Goal: Task Accomplishment & Management: Use online tool/utility

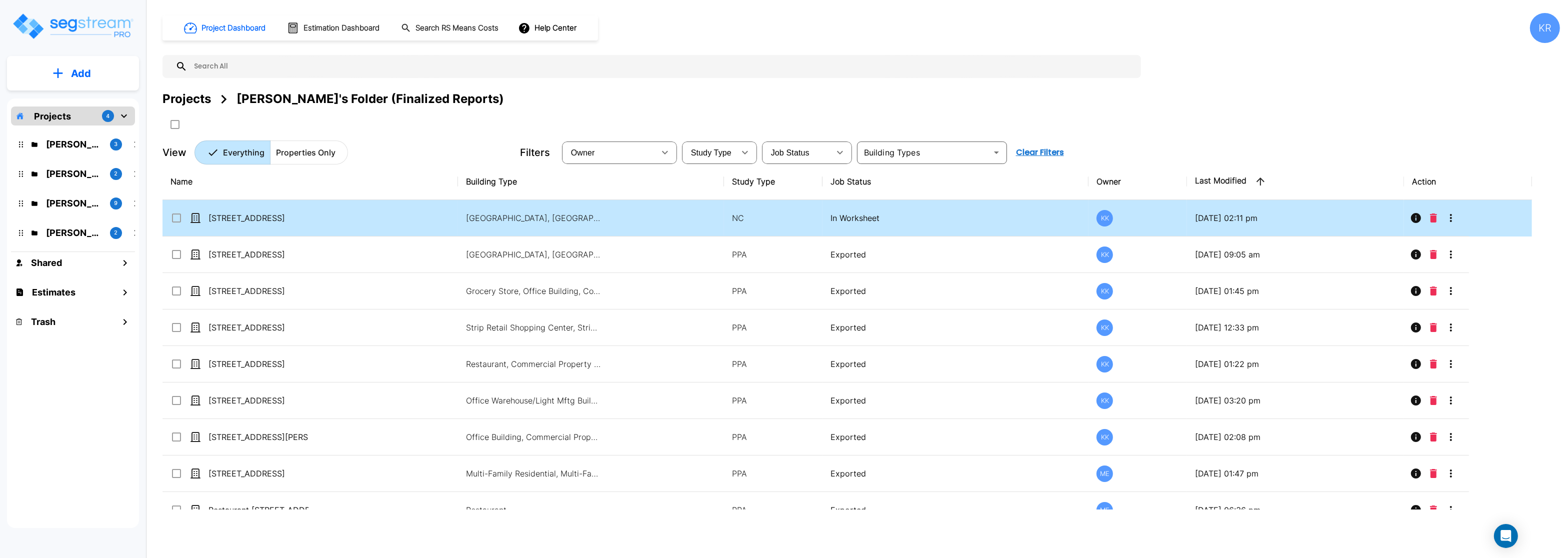
click at [169, 219] on td "[STREET_ADDRESS]" at bounding box center [310, 218] width 295 height 37
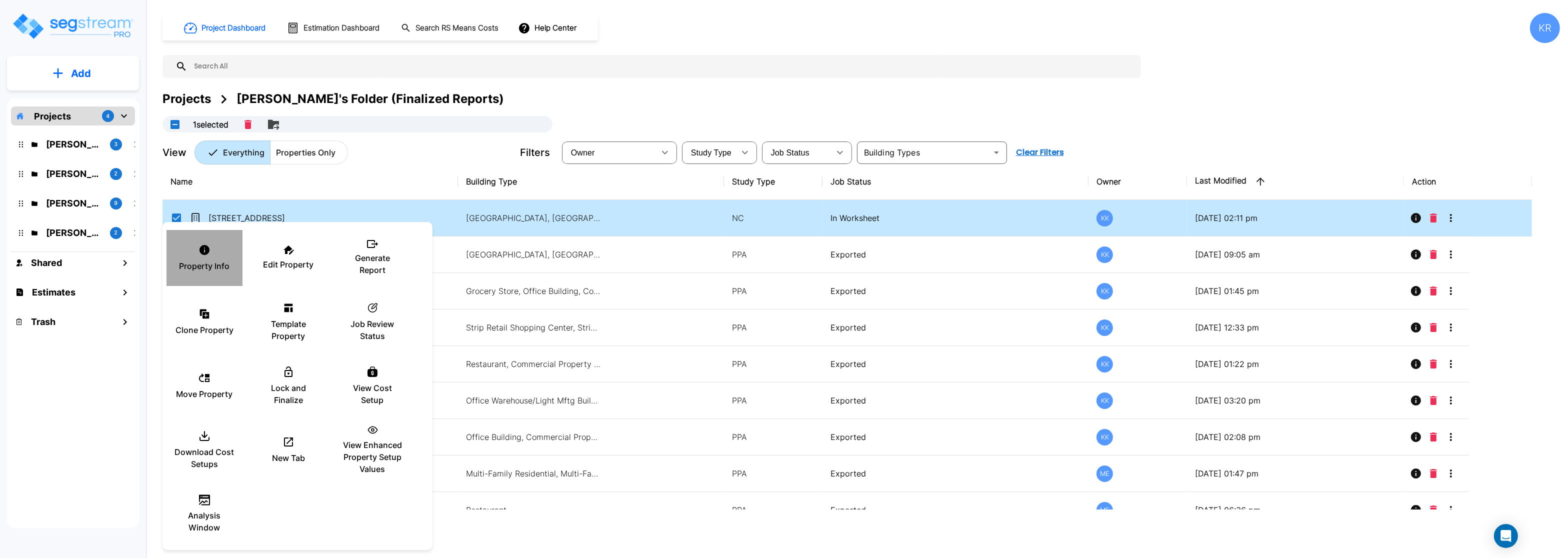
click at [206, 262] on p "Property Info" at bounding box center [205, 266] width 51 height 12
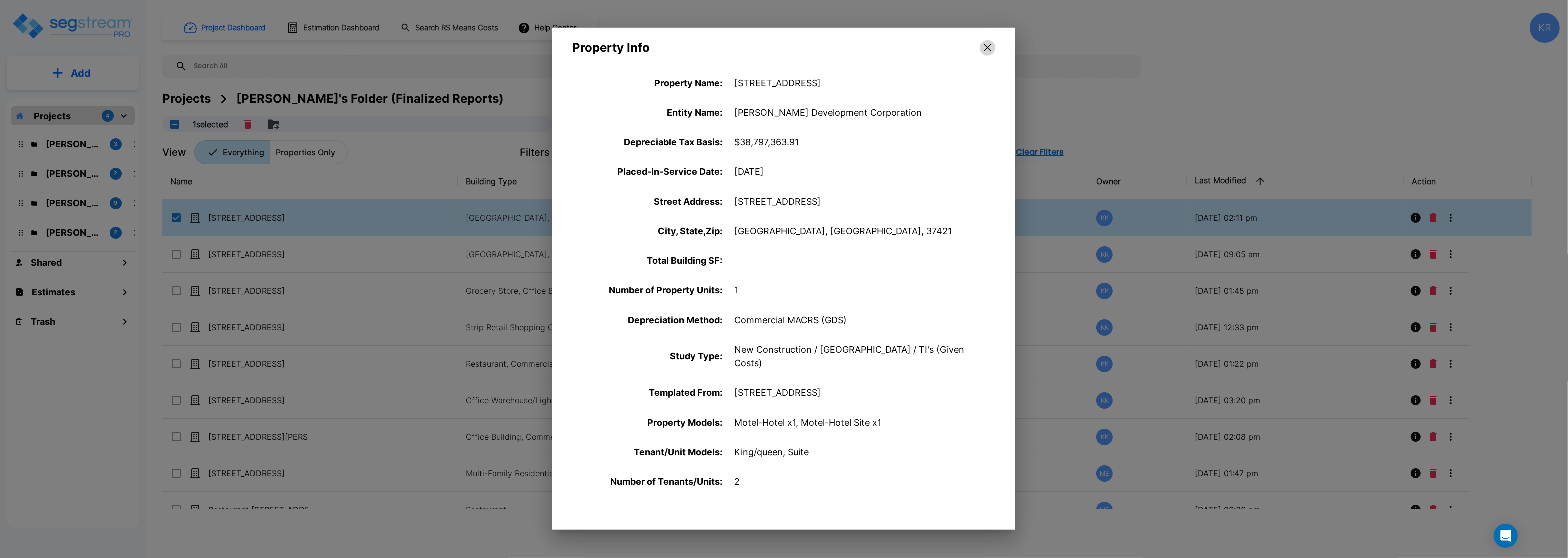
click at [987, 43] on button "button" at bounding box center [987, 48] width 15 height 16
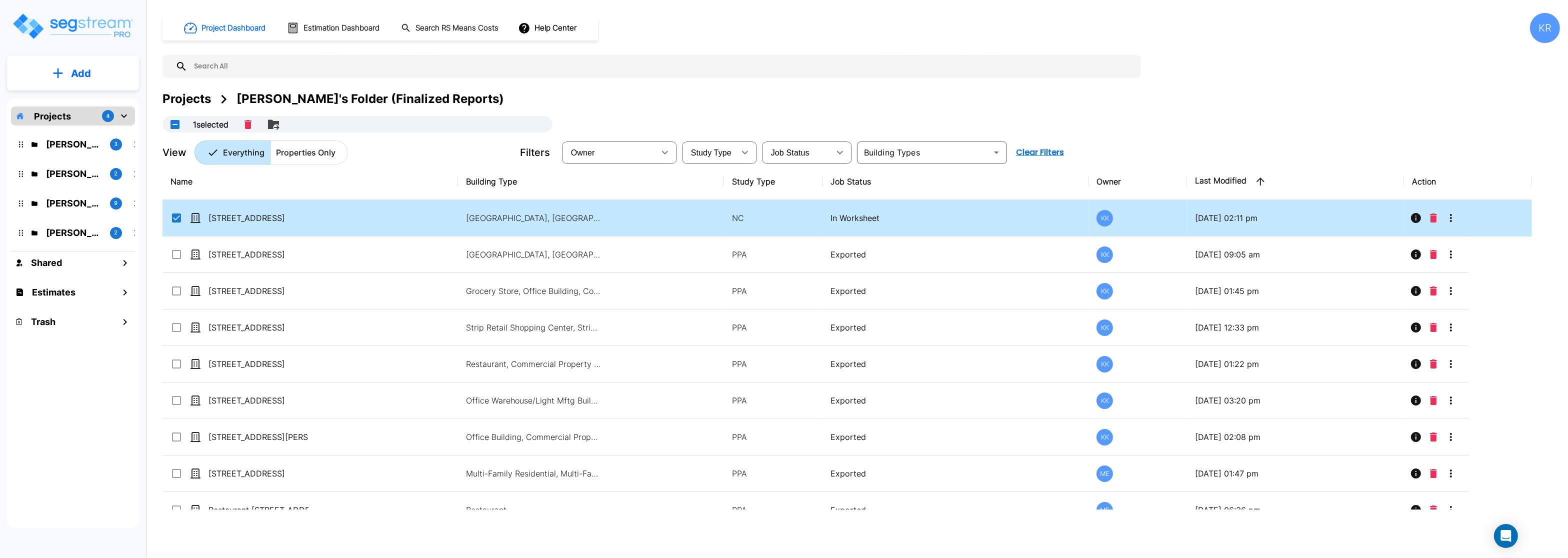
click at [174, 220] on input "select row 7301 Shalloford Road_template" at bounding box center [175, 216] width 10 height 9
click at [229, 215] on p "[STREET_ADDRESS]" at bounding box center [259, 218] width 100 height 12
checkbox input "true"
click at [229, 215] on p "[STREET_ADDRESS]" at bounding box center [259, 218] width 100 height 12
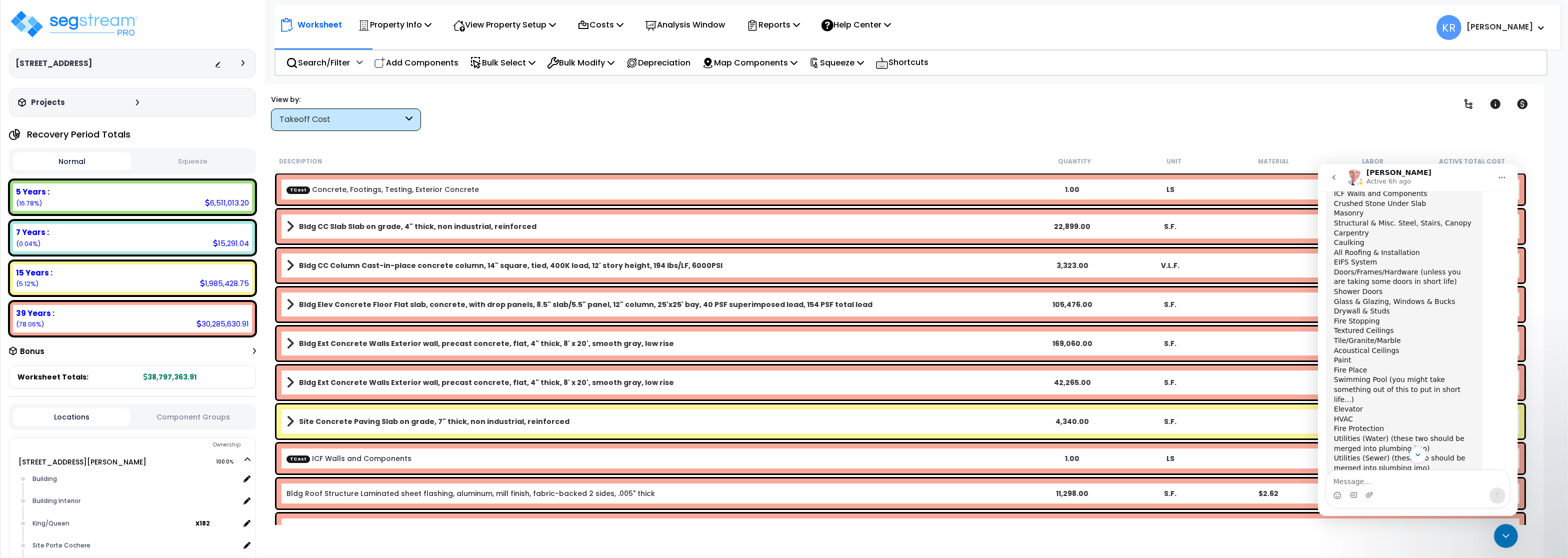
scroll to position [1118, 0]
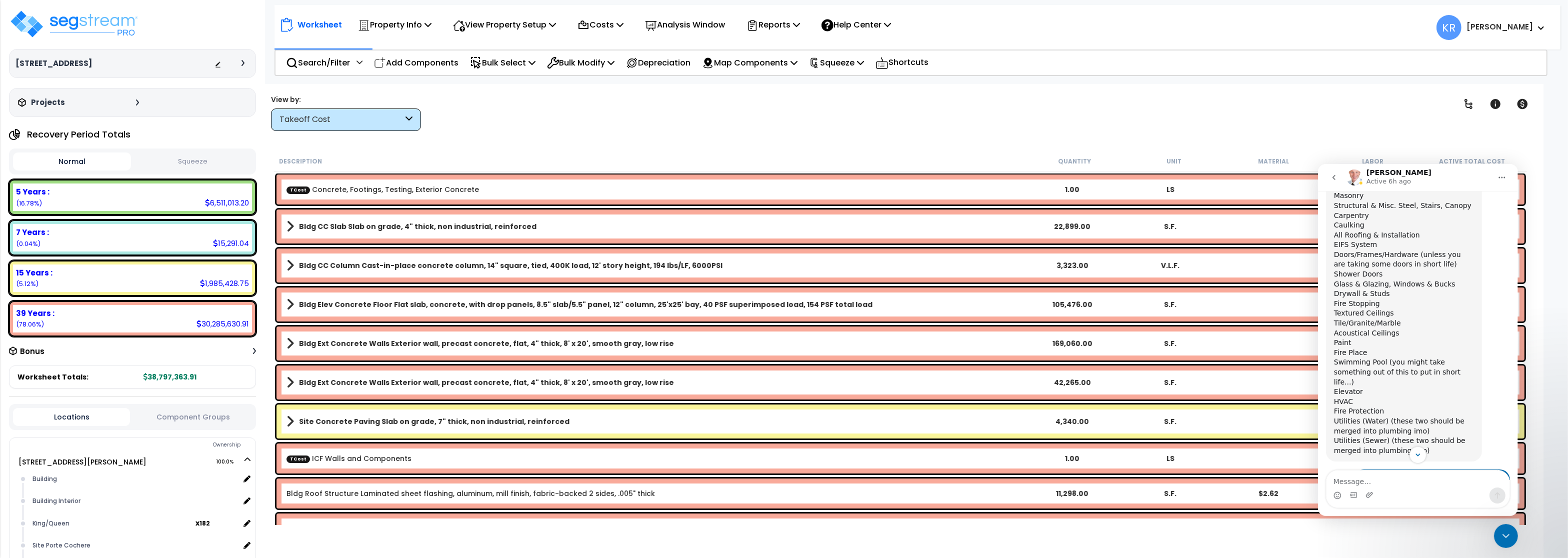
click at [707, 92] on div "Worksheet Property Info Property Setup Add Property Unit Template property Clon…" at bounding box center [900, 363] width 1286 height 558
drag, startPoint x: 1502, startPoint y: 534, endPoint x: 1934, endPoint y: 676, distance: 454.7
click at [1502, 534] on icon "Close Intercom Messenger" at bounding box center [1505, 535] width 12 height 12
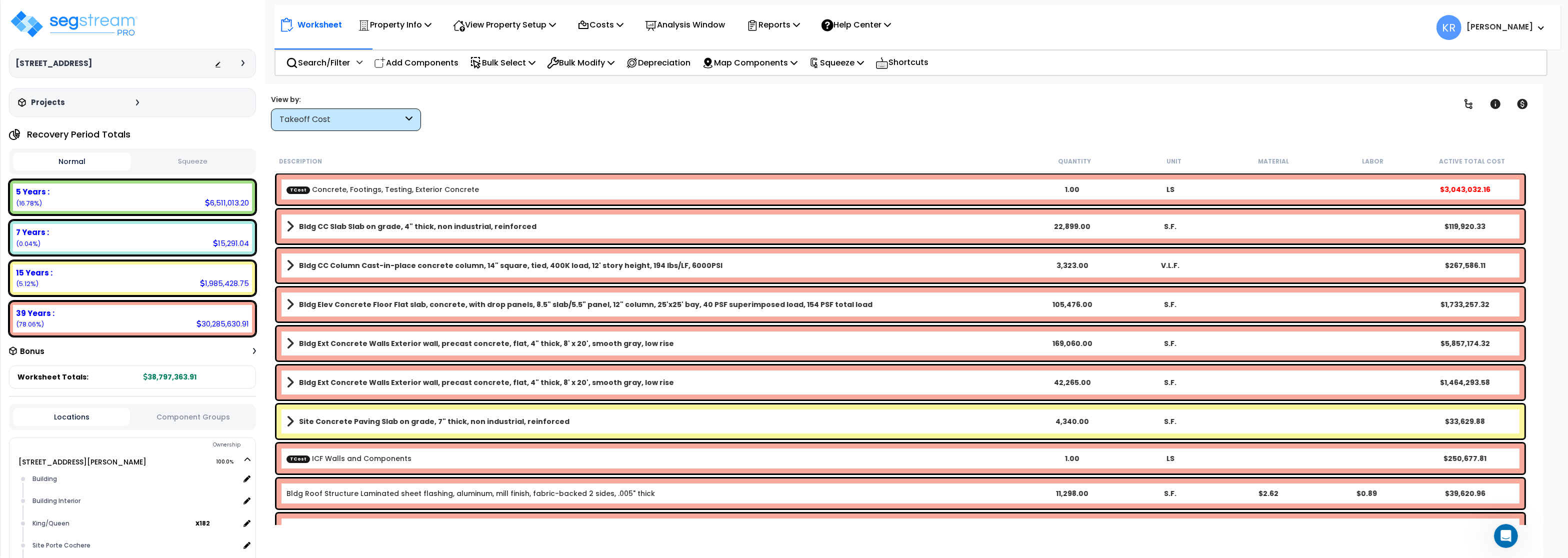
scroll to position [0, 0]
click at [368, 224] on b "Bldg CC Slab Slab on grade, 4" thick, non industrial, reinforced" at bounding box center [418, 226] width 237 height 10
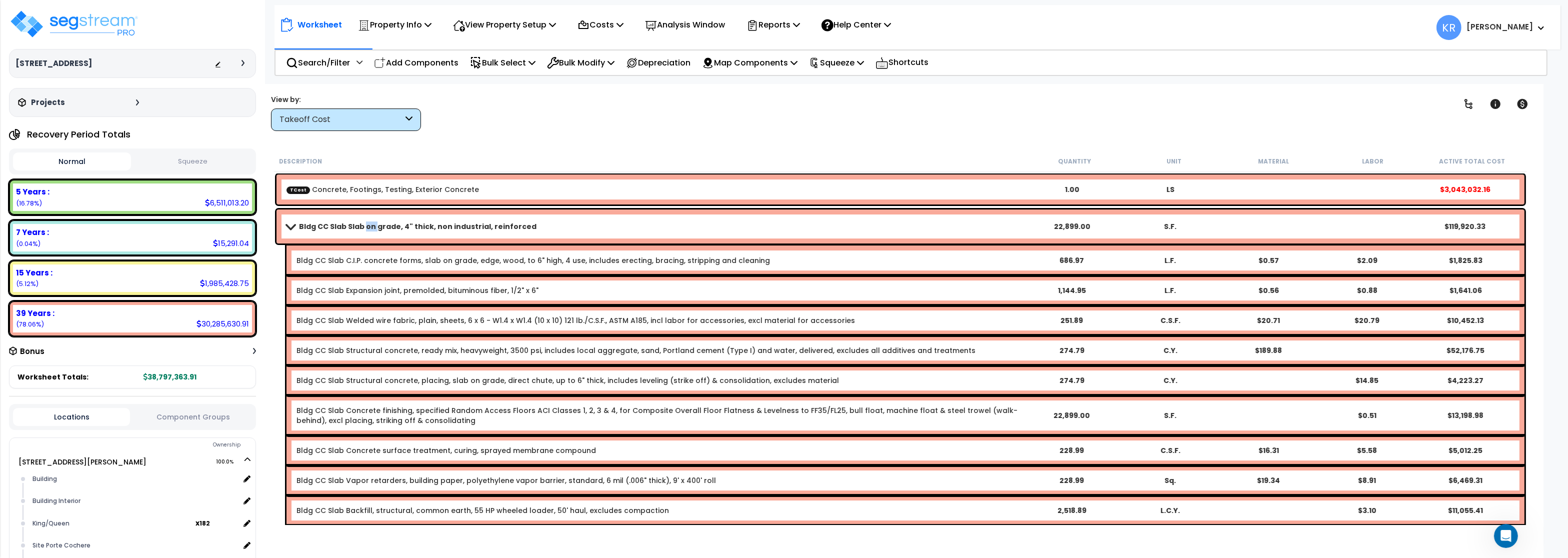
click at [368, 224] on b "Bldg CC Slab Slab on grade, 4" thick, non industrial, reinforced" at bounding box center [418, 226] width 237 height 10
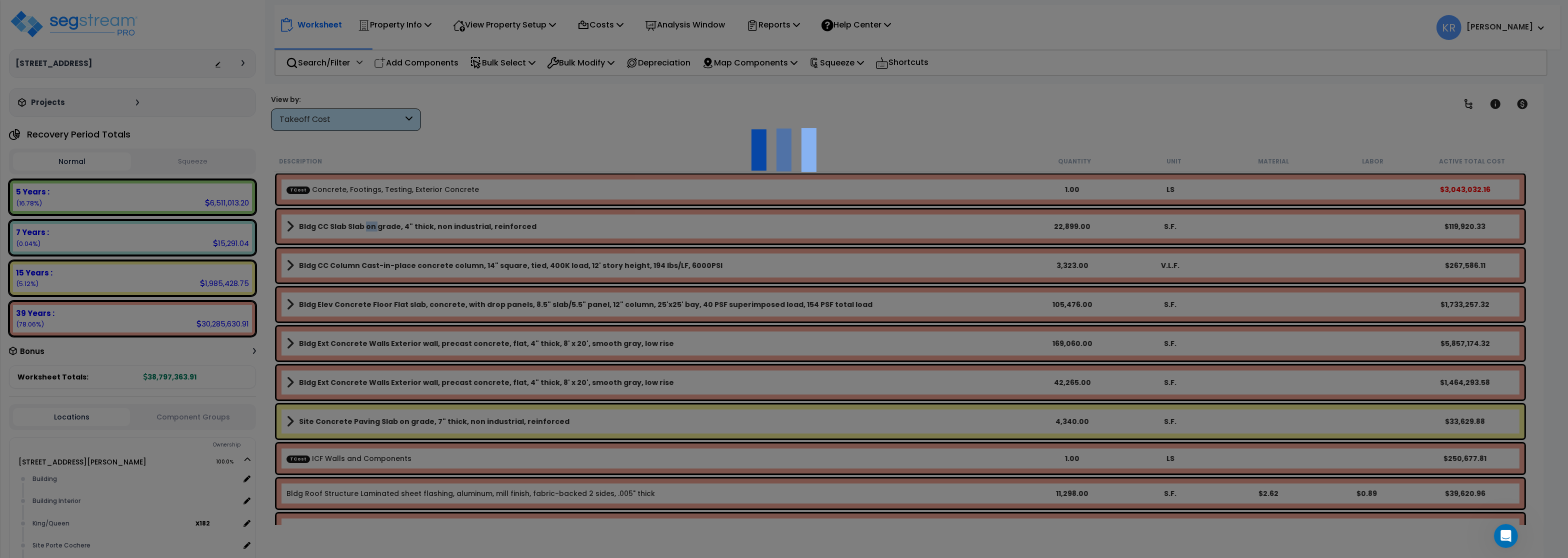
select select "44031147"
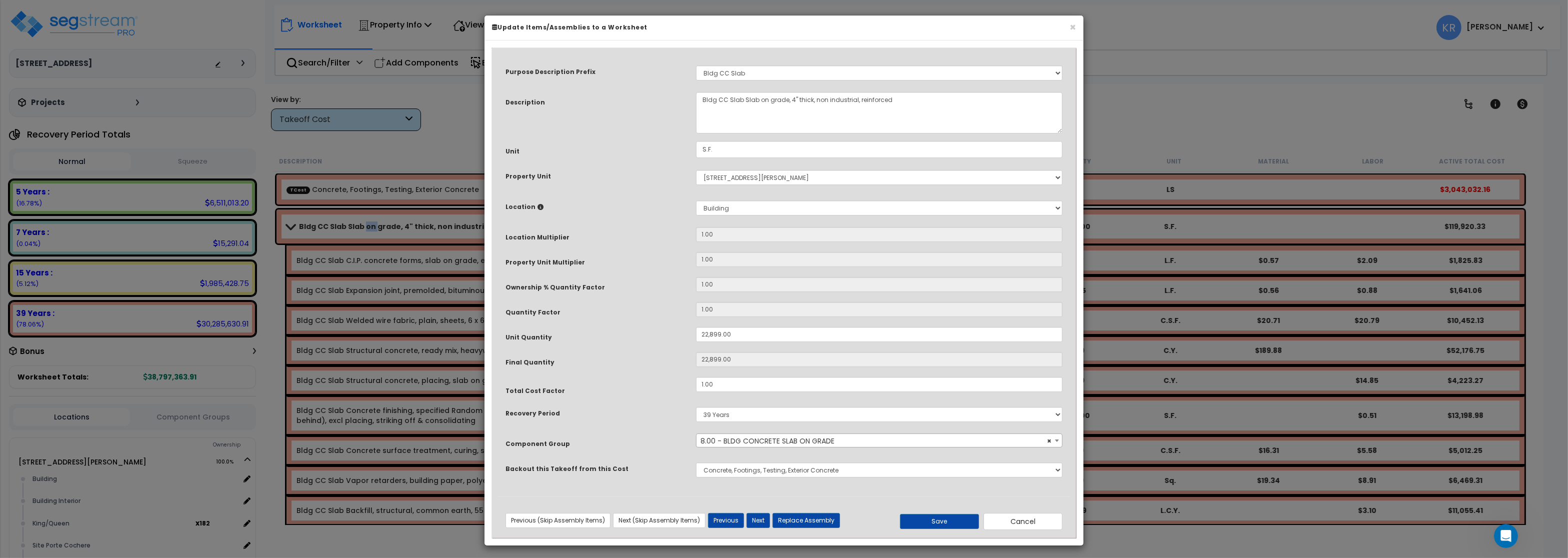
scroll to position [1756, 0]
click at [1018, 520] on button "Cancel" at bounding box center [1023, 521] width 79 height 17
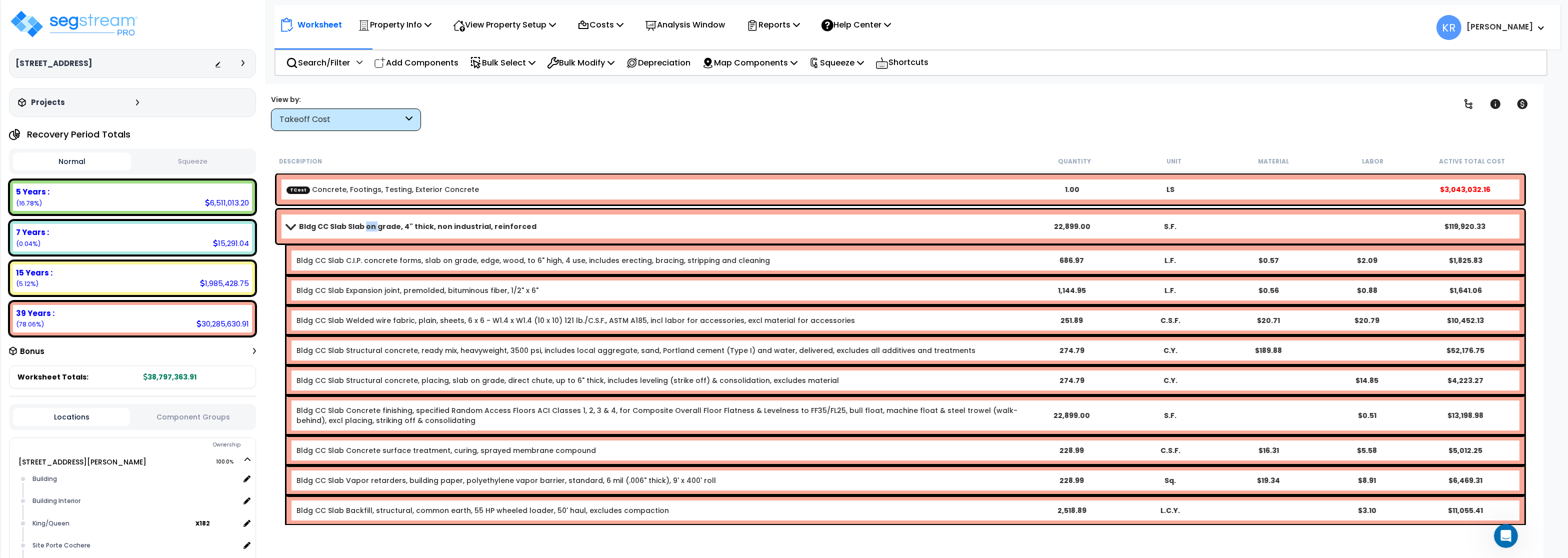
click at [287, 225] on span at bounding box center [290, 226] width 14 height 7
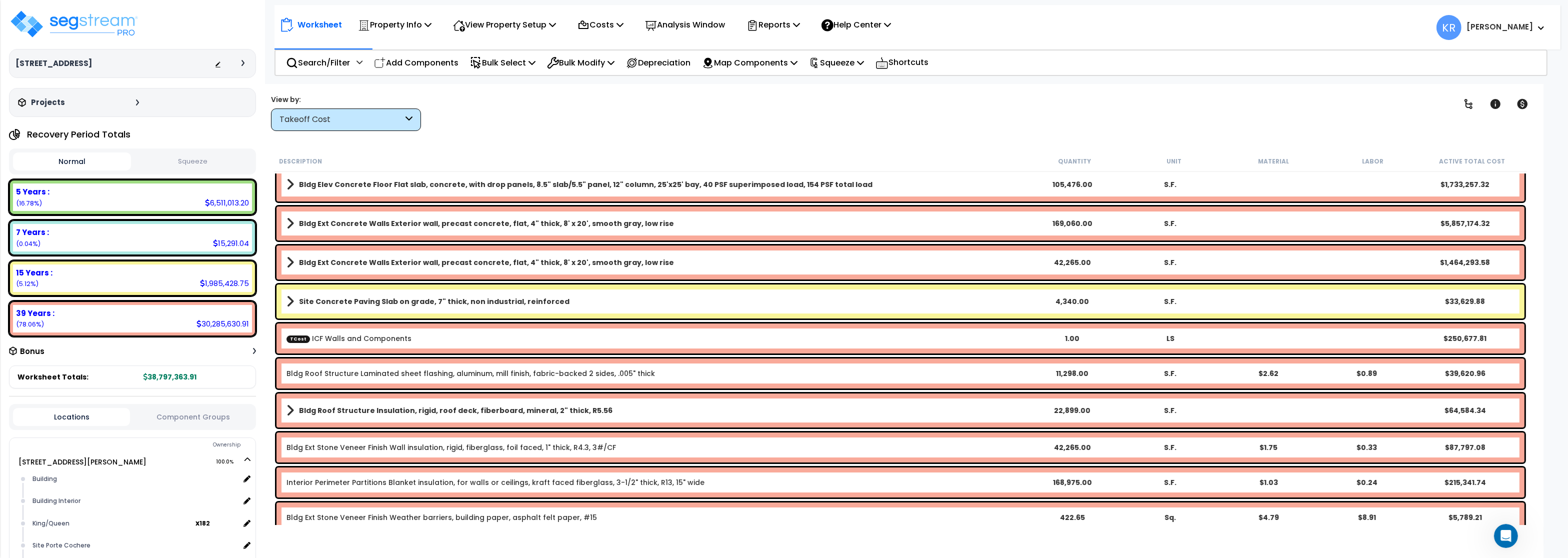
scroll to position [180, 0]
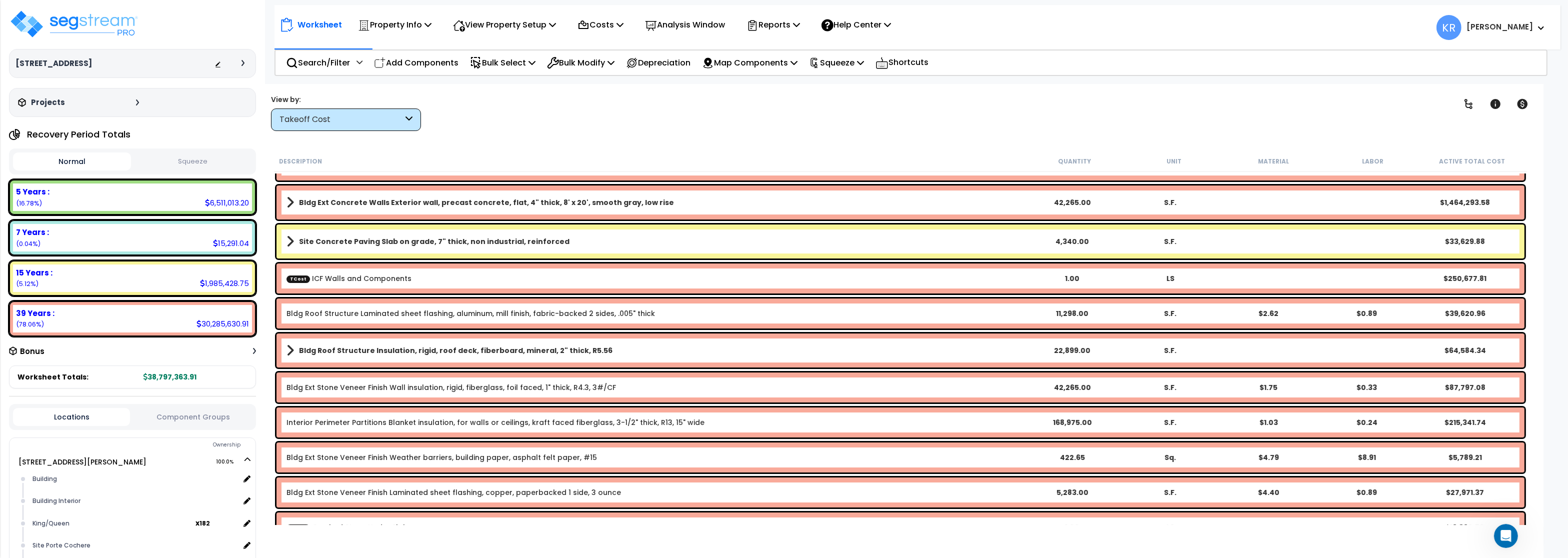
click at [292, 312] on link "Bldg Roof Structure Laminated sheet flashing, aluminum, mill finish, fabric-bac…" at bounding box center [471, 313] width 368 height 10
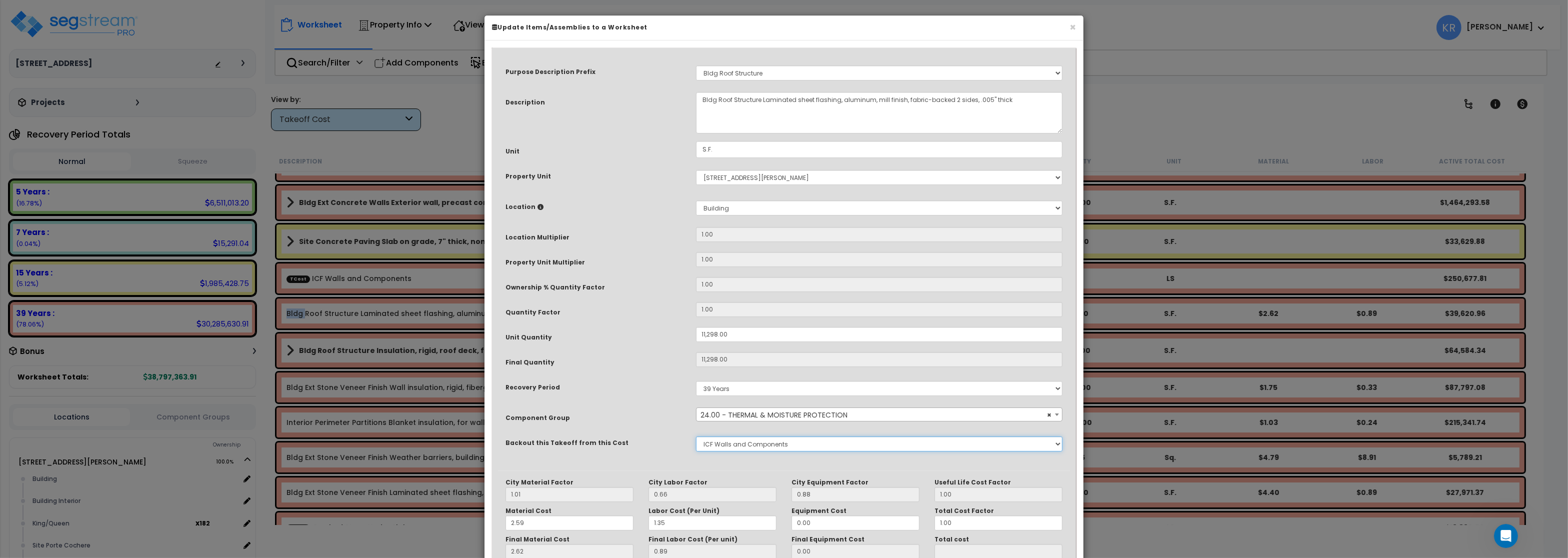
click at [696, 436] on select "None Concrete, Footings, Testing, Exterior Concrete ICF Walls and Components Cr…" at bounding box center [879, 444] width 366 height 15
select select "44031157"
click option "All Roofing & Installation" at bounding box center [0, 0] width 0 height 0
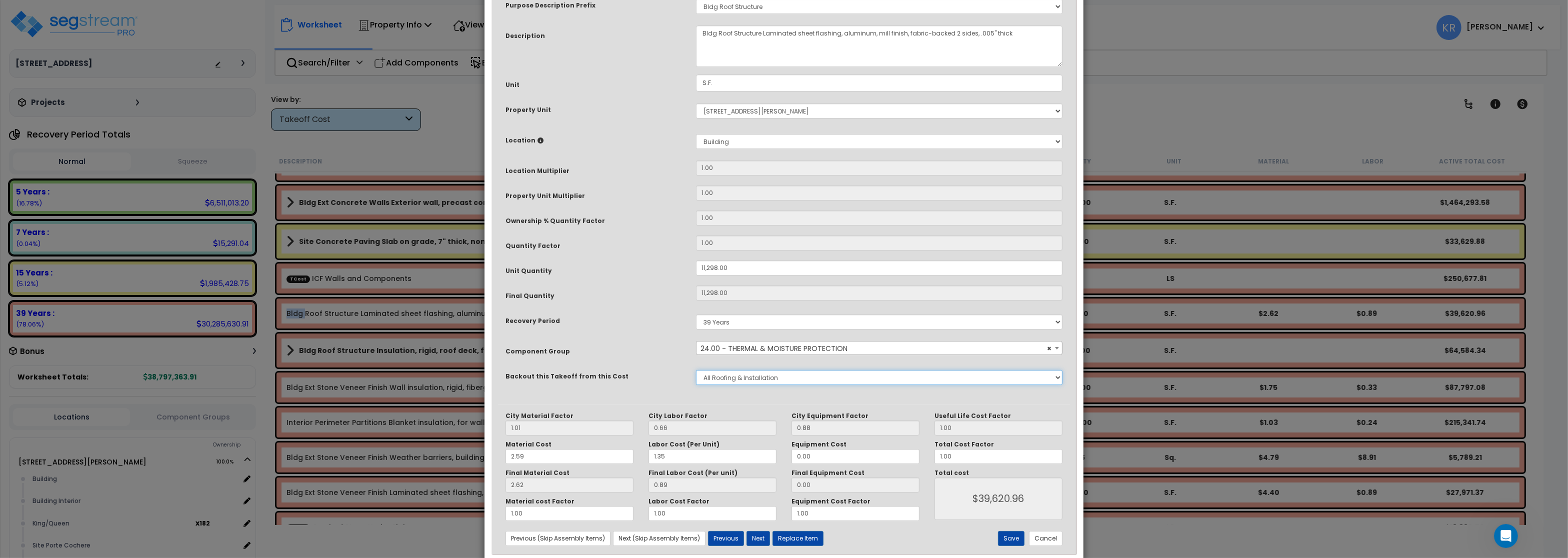
scroll to position [86, 0]
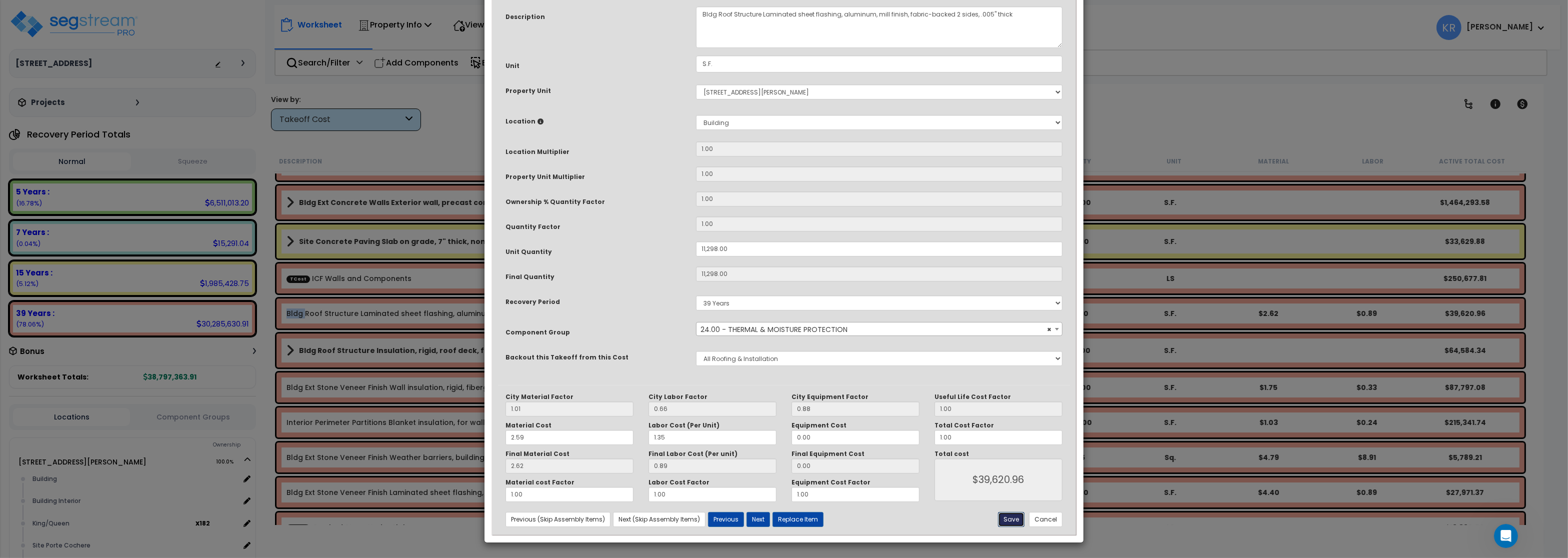
click at [1010, 517] on button "Save" at bounding box center [1012, 519] width 27 height 15
type input "11298.00"
type input "39620.96"
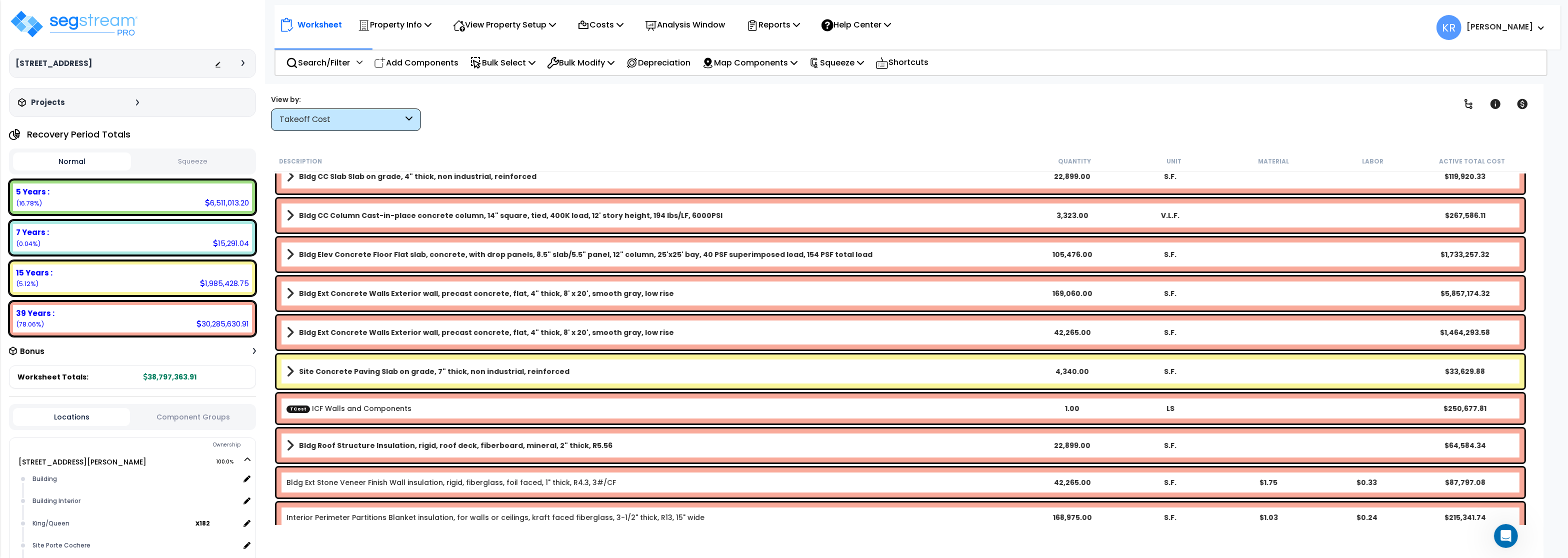
scroll to position [0, 0]
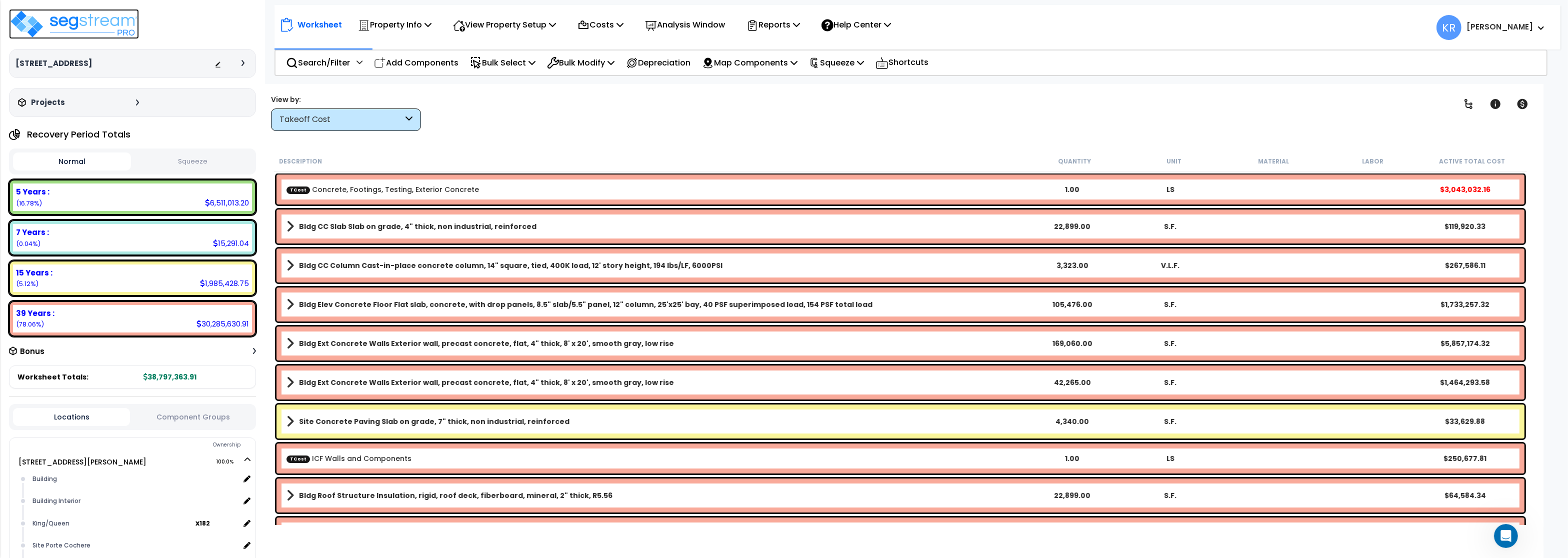
click at [60, 23] on img at bounding box center [74, 24] width 130 height 30
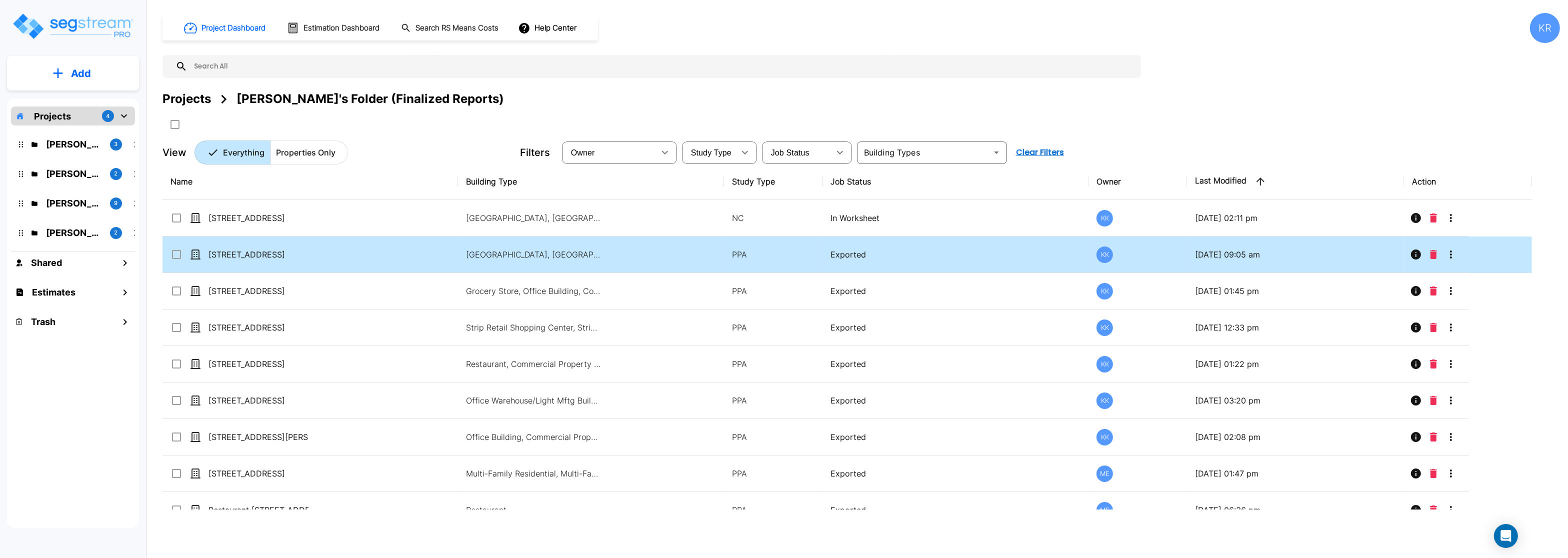
click at [198, 256] on icon at bounding box center [195, 254] width 10 height 10
checkbox input "true"
click at [198, 256] on icon at bounding box center [195, 254] width 10 height 10
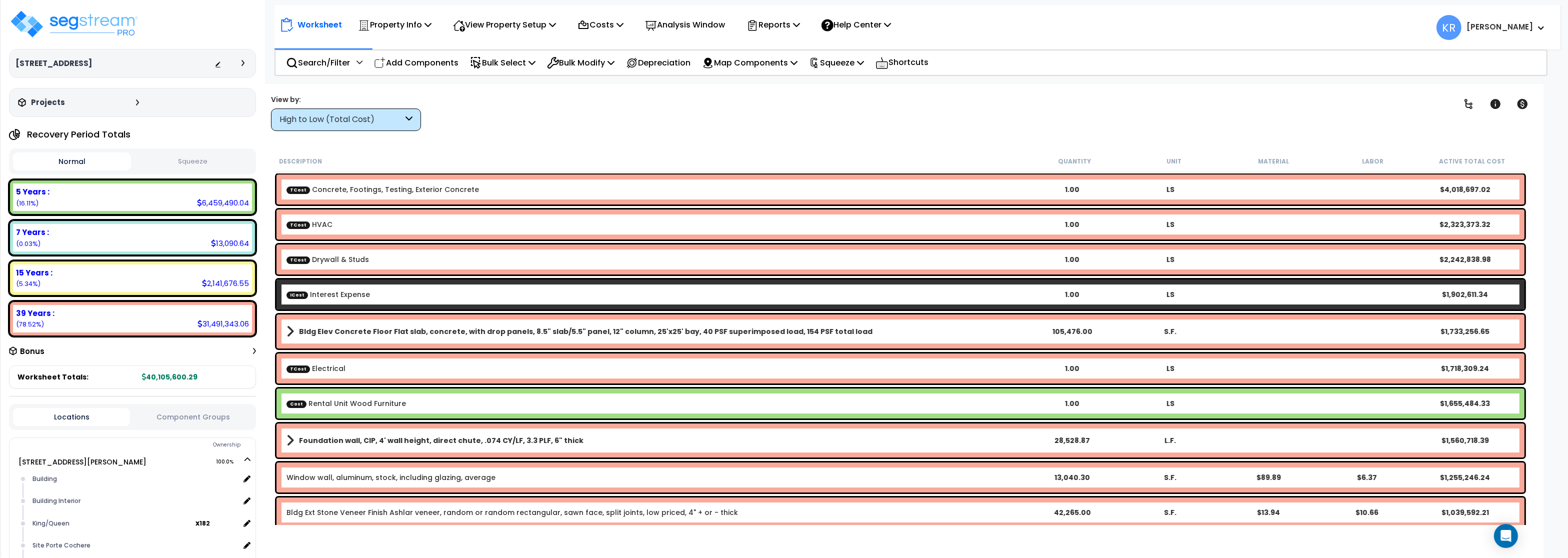
click at [333, 116] on div "High to Low (Total Cost)" at bounding box center [341, 119] width 124 height 12
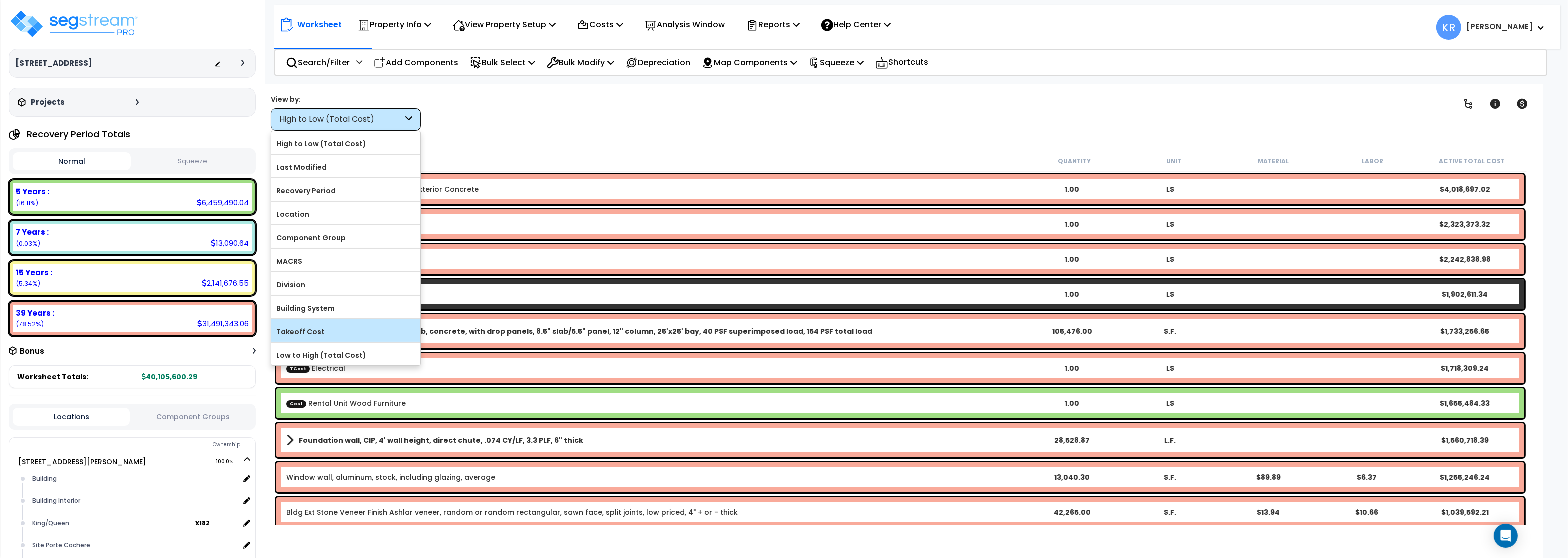
click at [338, 332] on label "Takeoff Cost" at bounding box center [346, 332] width 149 height 15
click at [0, 0] on input "Takeoff Cost" at bounding box center [0, 0] width 0 height 0
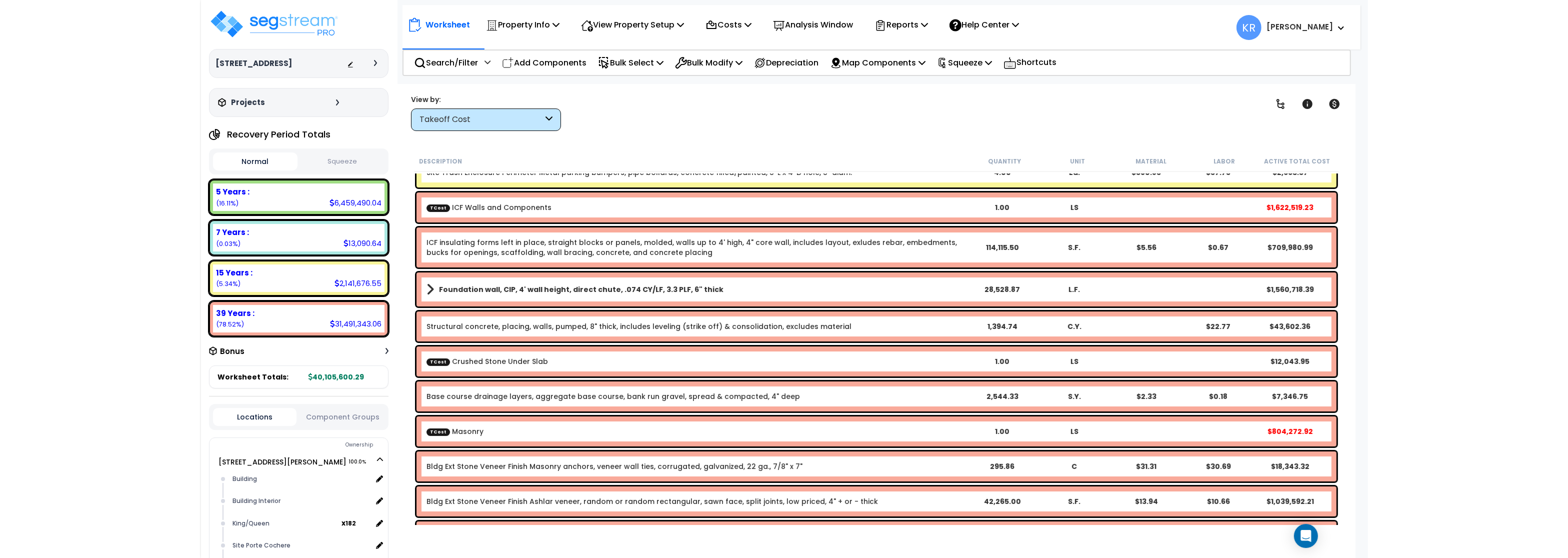
scroll to position [420, 0]
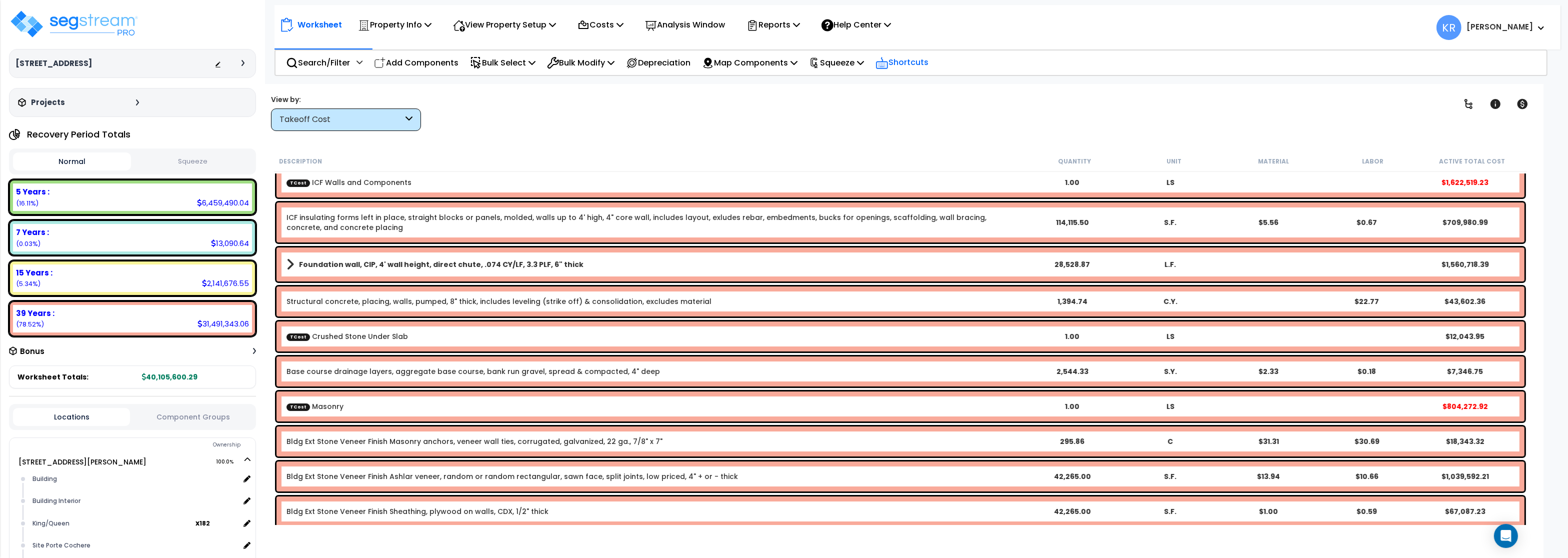
click at [888, 60] on div "Search/Filter Additional Search / Filter Add Components Bulk Select Select By..…" at bounding box center [911, 63] width 1273 height 27
click at [853, 61] on p "Squeeze" at bounding box center [836, 63] width 55 height 13
click at [618, 25] on p "Costs" at bounding box center [601, 25] width 46 height 13
click at [615, 72] on link "Direct Costs" at bounding box center [622, 68] width 99 height 20
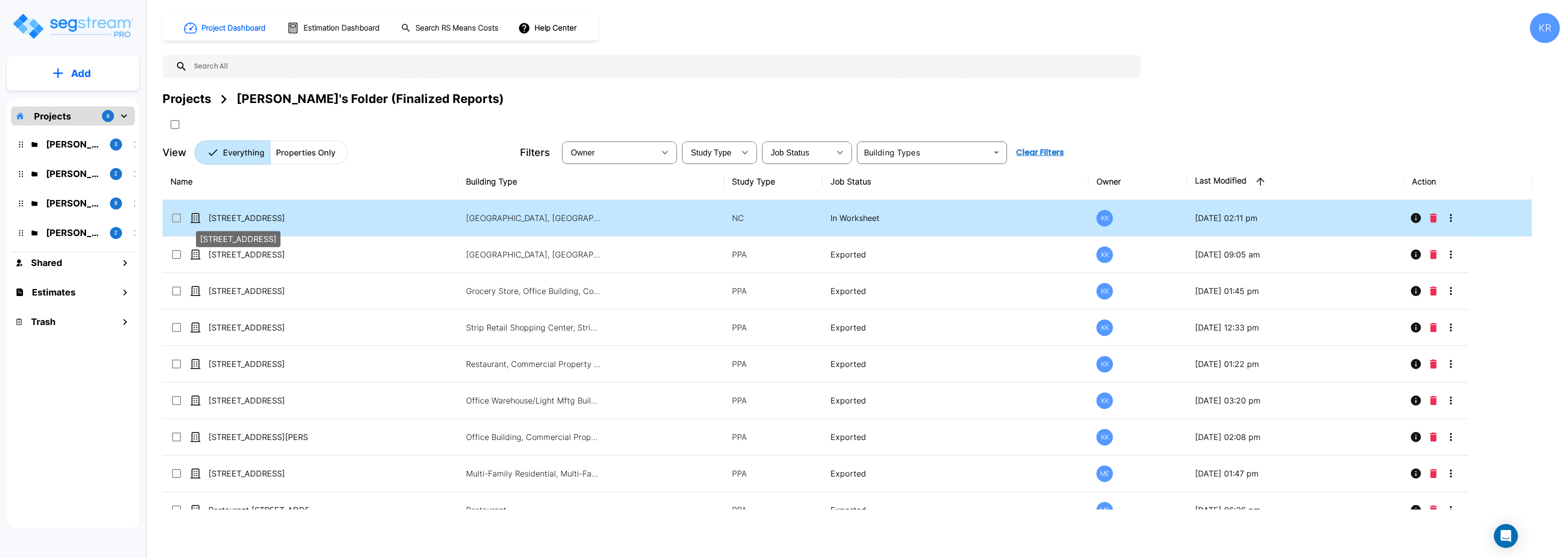
click at [226, 224] on p "[STREET_ADDRESS]" at bounding box center [259, 218] width 100 height 12
checkbox input "true"
click at [226, 224] on p "[STREET_ADDRESS]" at bounding box center [259, 218] width 100 height 12
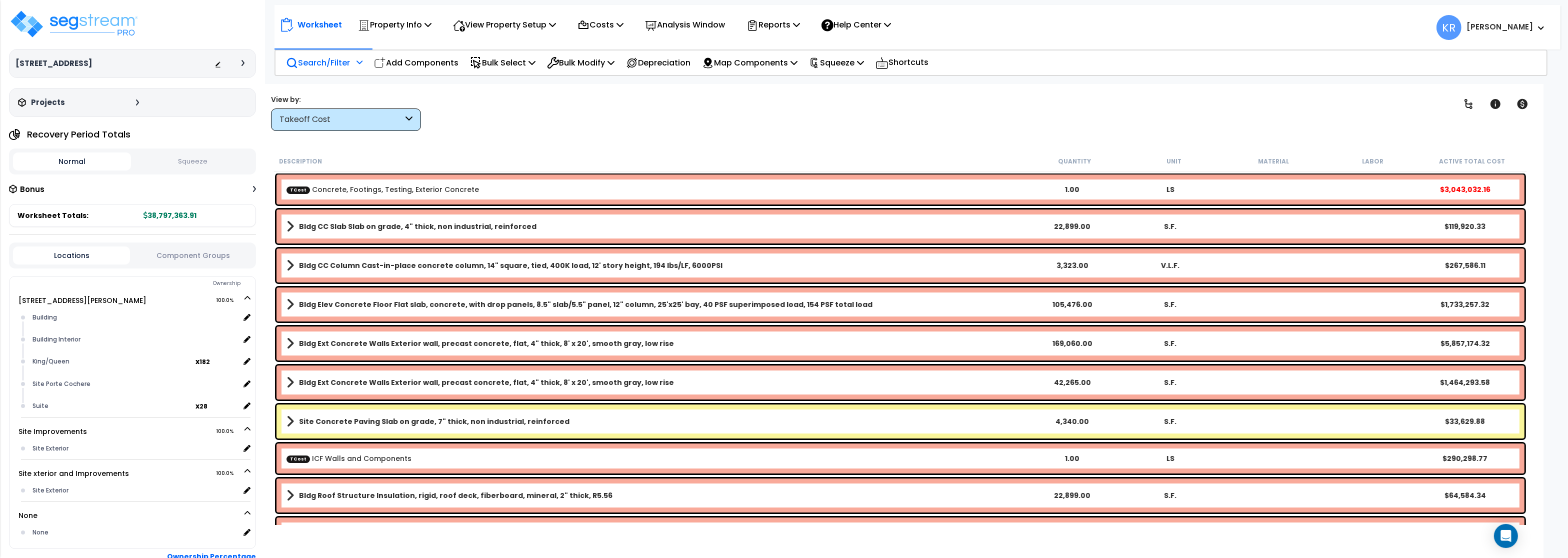
click at [318, 63] on p "Search/Filter" at bounding box center [318, 63] width 64 height 13
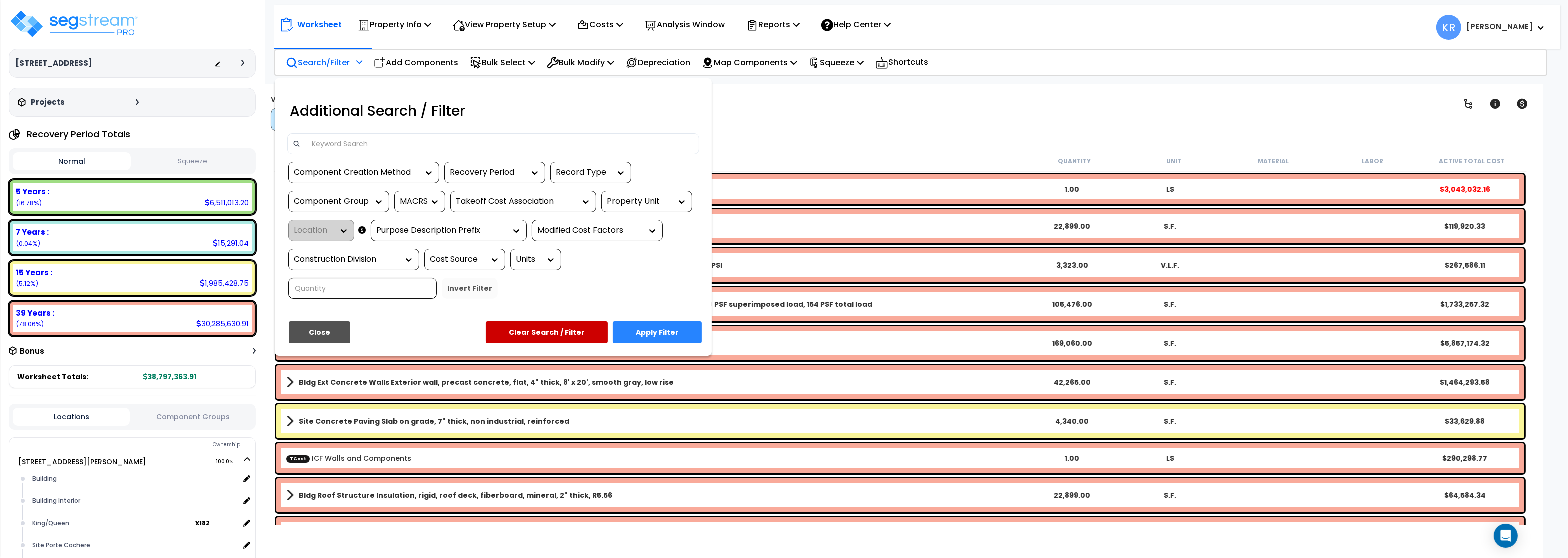
click at [342, 148] on input at bounding box center [500, 144] width 388 height 15
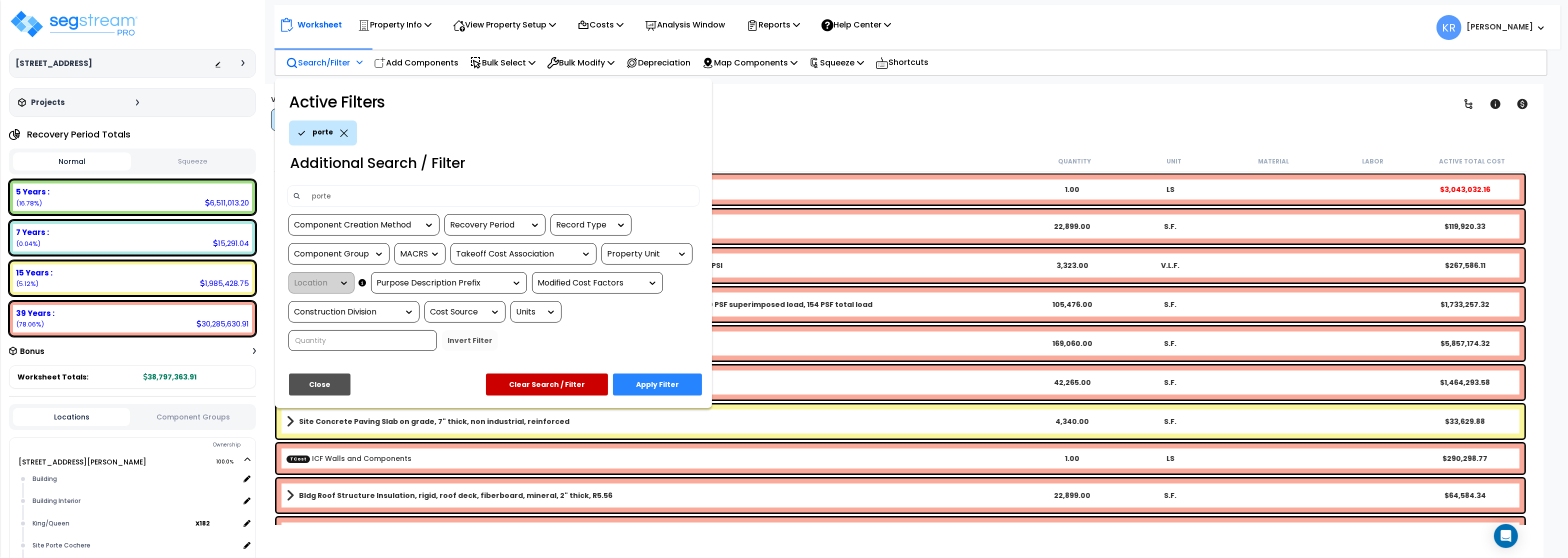
type input "porte"
click at [671, 385] on button "Apply Filter" at bounding box center [657, 385] width 89 height 22
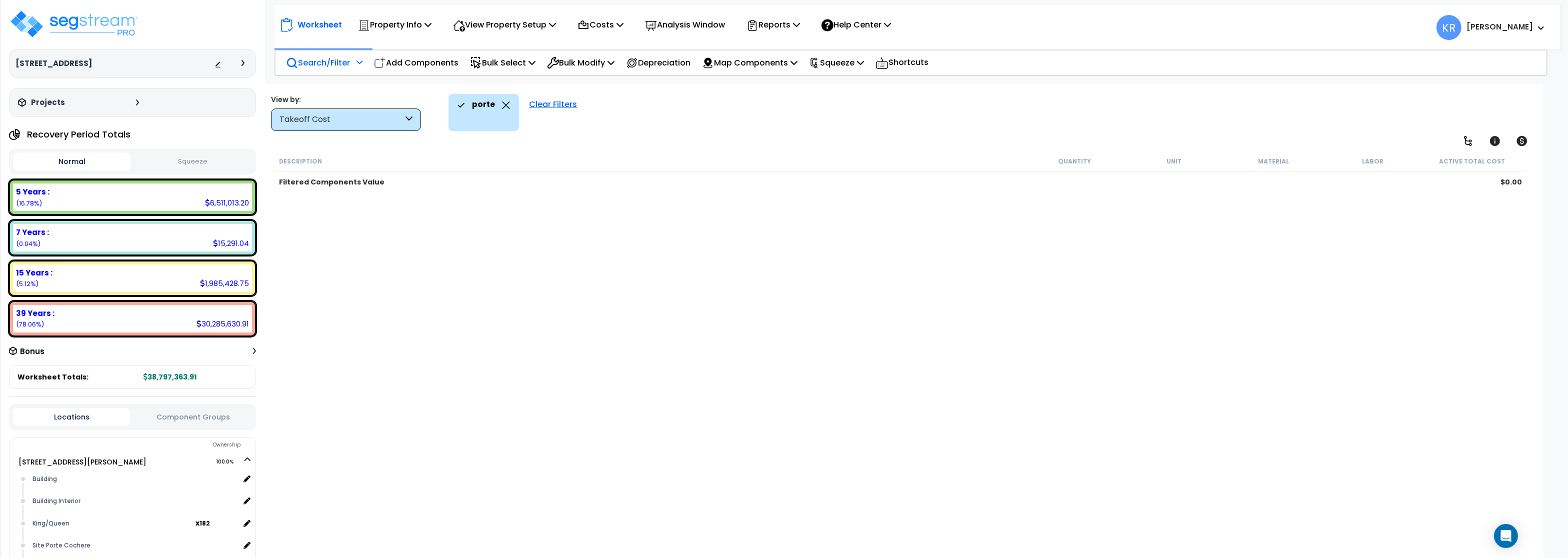
click at [547, 99] on div "Clear Filters" at bounding box center [553, 112] width 58 height 37
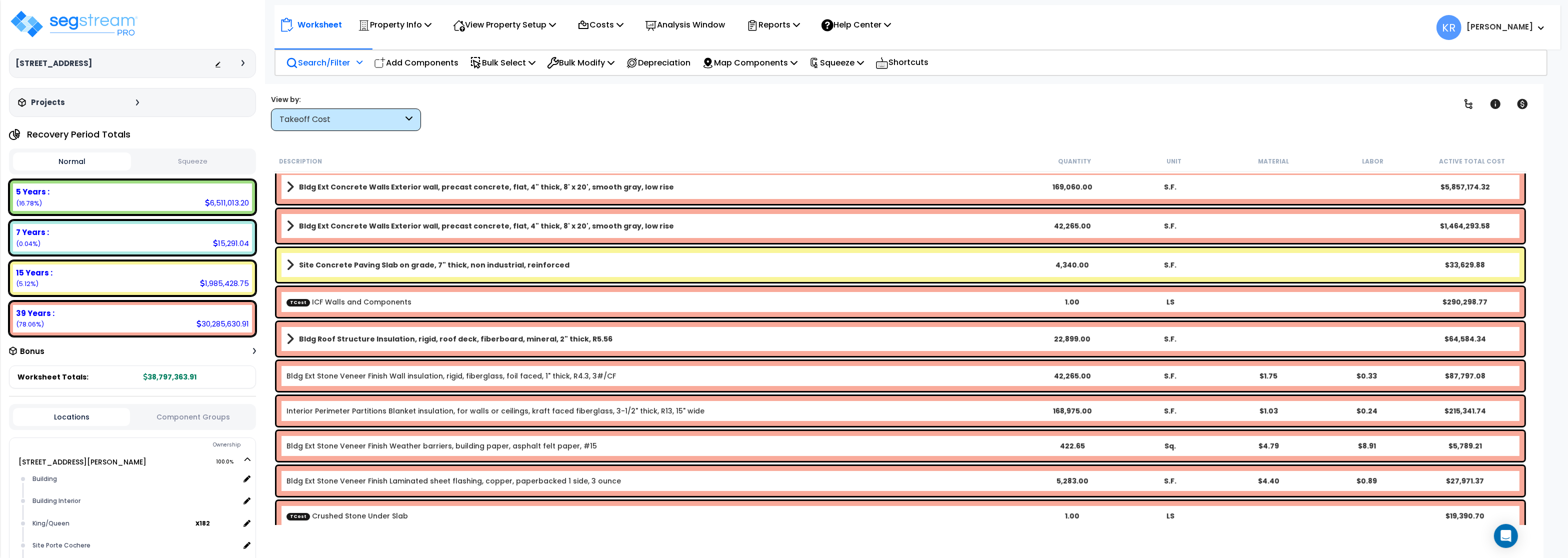
scroll to position [180, 0]
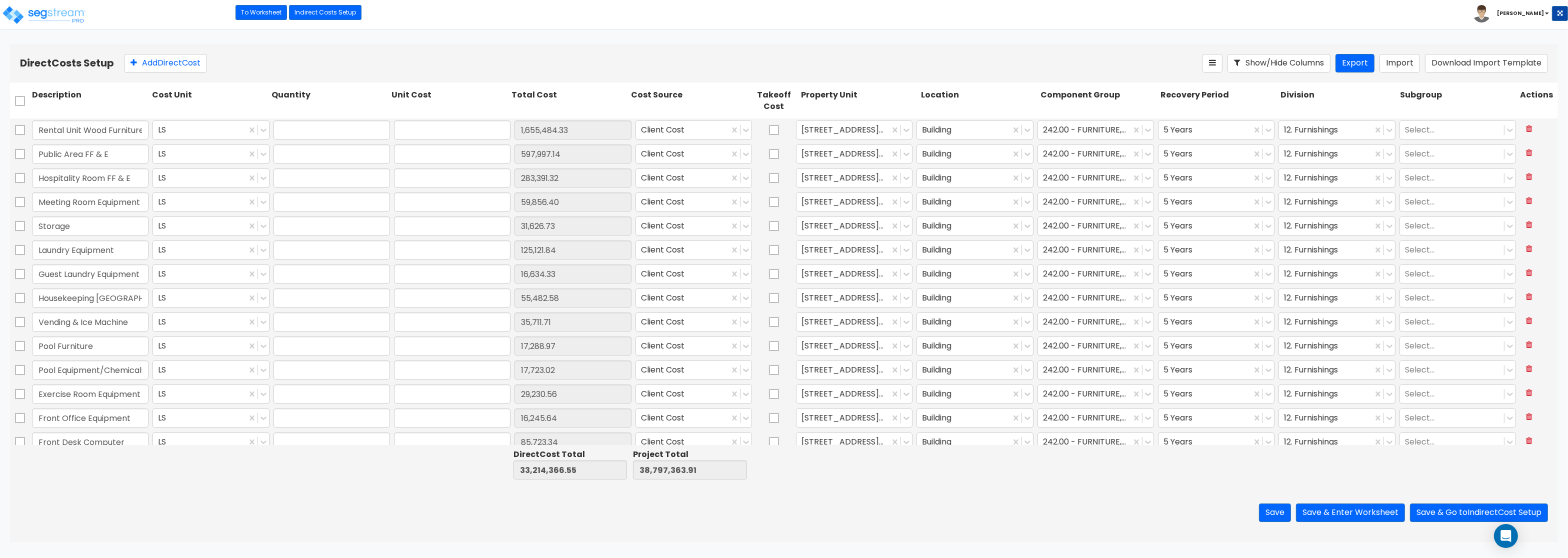
type input "1.00"
type input "1,655,484.33"
type input "1.00"
type input "597,997.14"
type input "1.00"
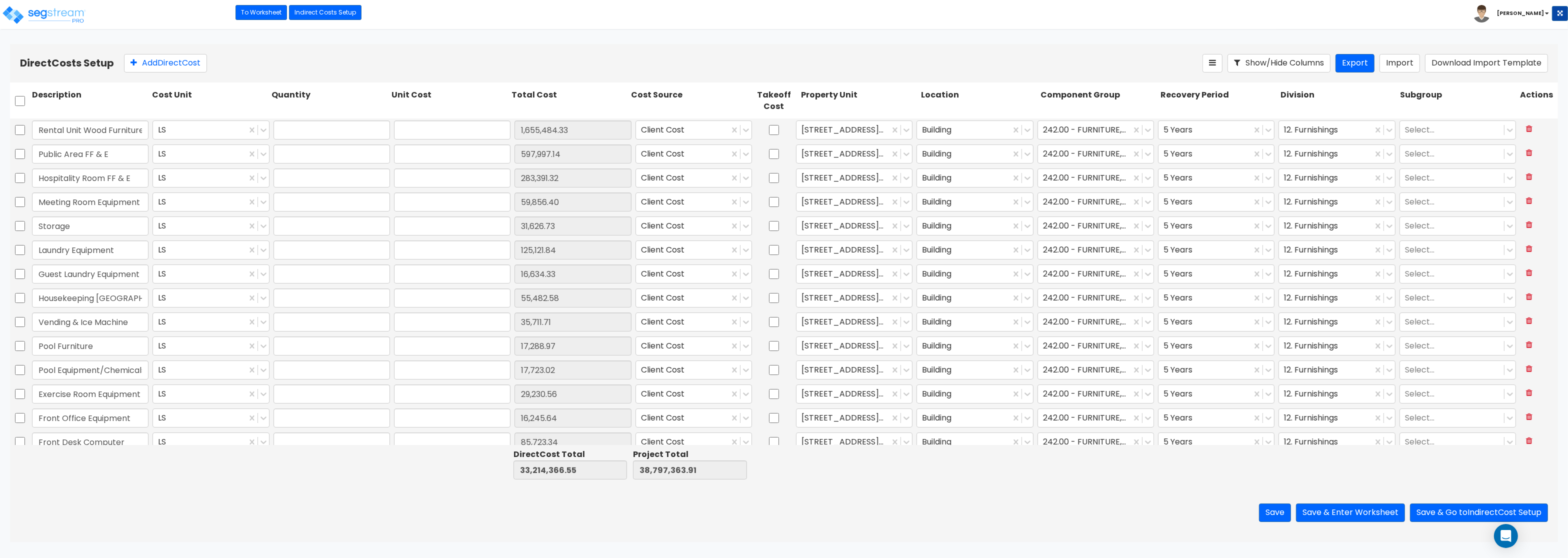
type input "283,391.32"
type input "1.00"
type input "59,856.40"
type input "1.00"
type input "31,626.73"
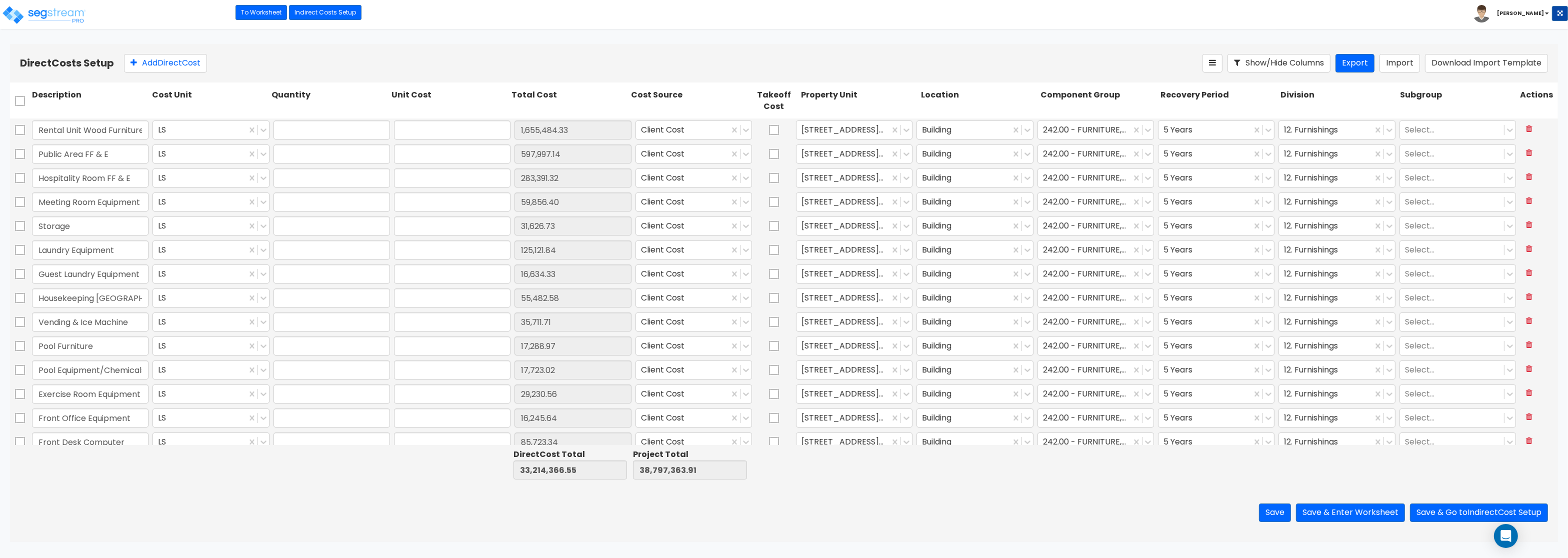
type input "1.00"
type input "125,121.84"
type input "1.00"
type input "16,634.33"
type input "1.00"
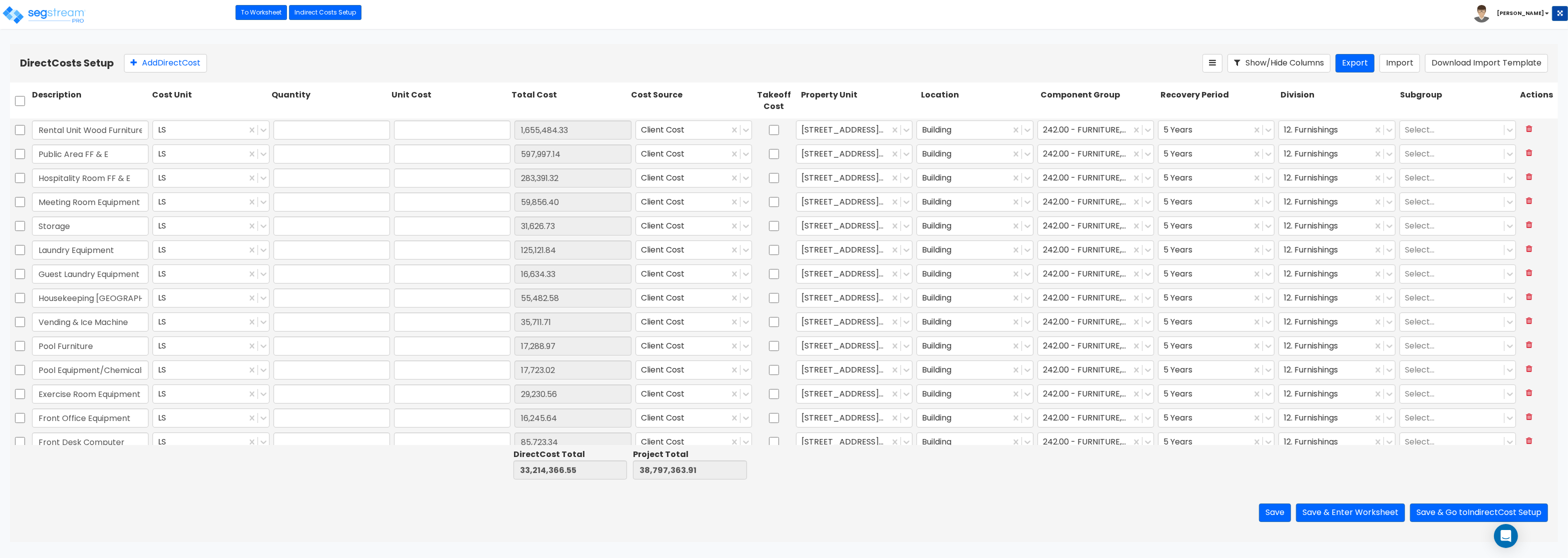
type input "55,482.58"
type input "1.00"
type input "35,711.71"
type input "1.00"
type input "17,288.97"
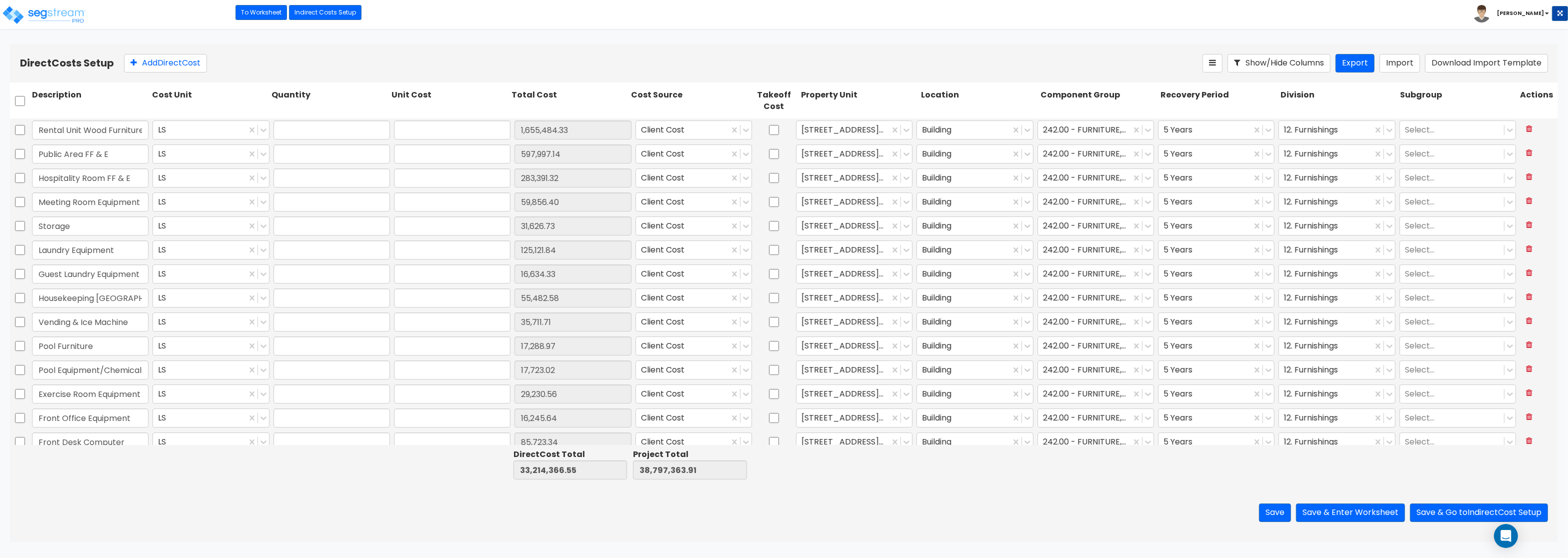
type input "1.00"
type input "17,723.02"
type input "1.00"
type input "29,230.56"
type input "1.00"
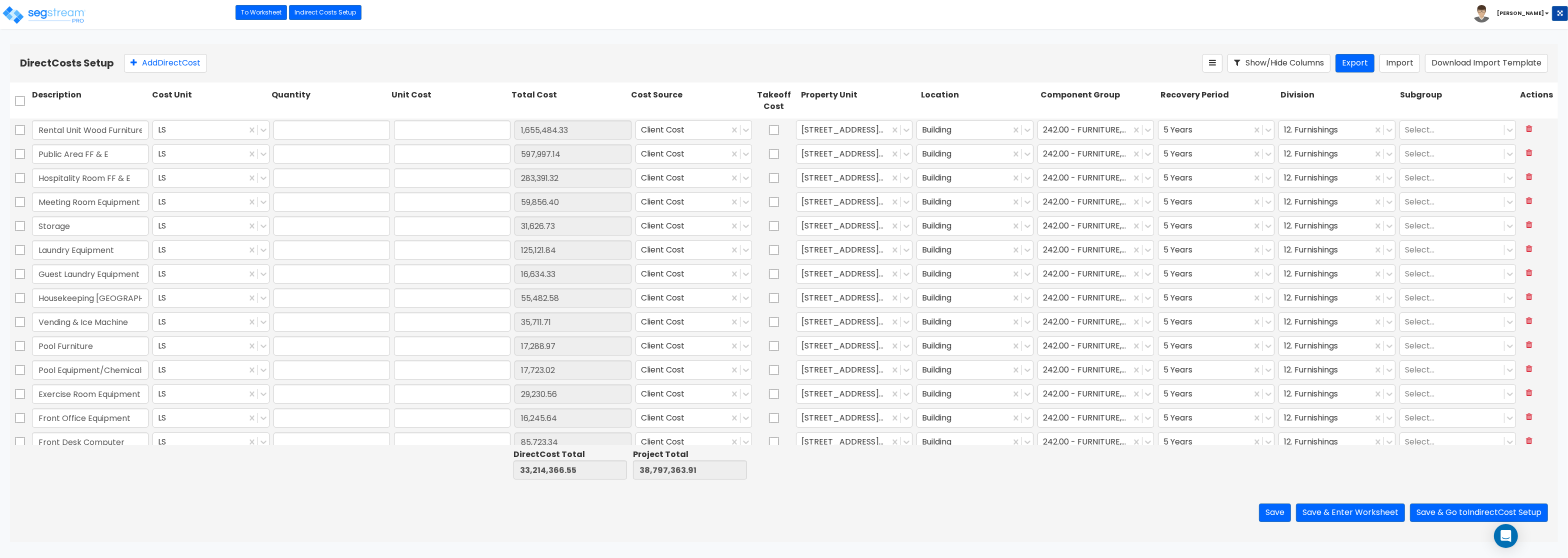
type input "16,245.64"
type input "1.00"
type input "85,723.34"
type input "1.00"
type input "10,308.38"
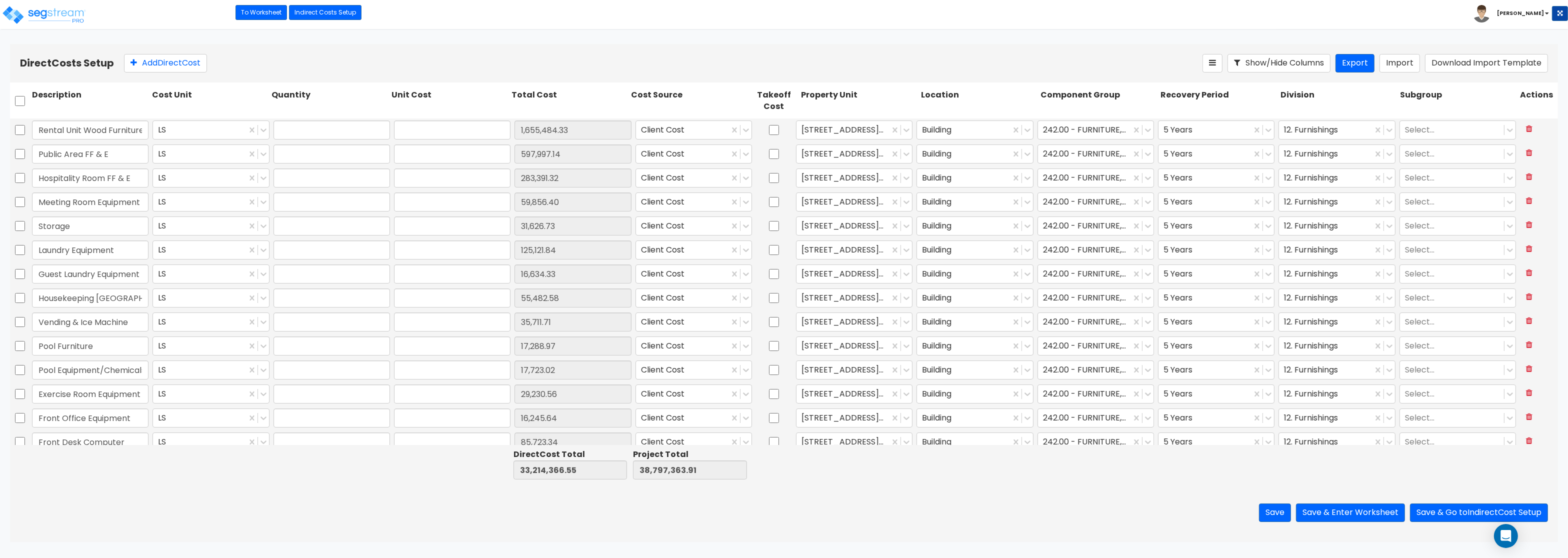
type input "1.00"
type input "212,947.77"
type input "1.00"
type input "229,615.71"
type input "1.00"
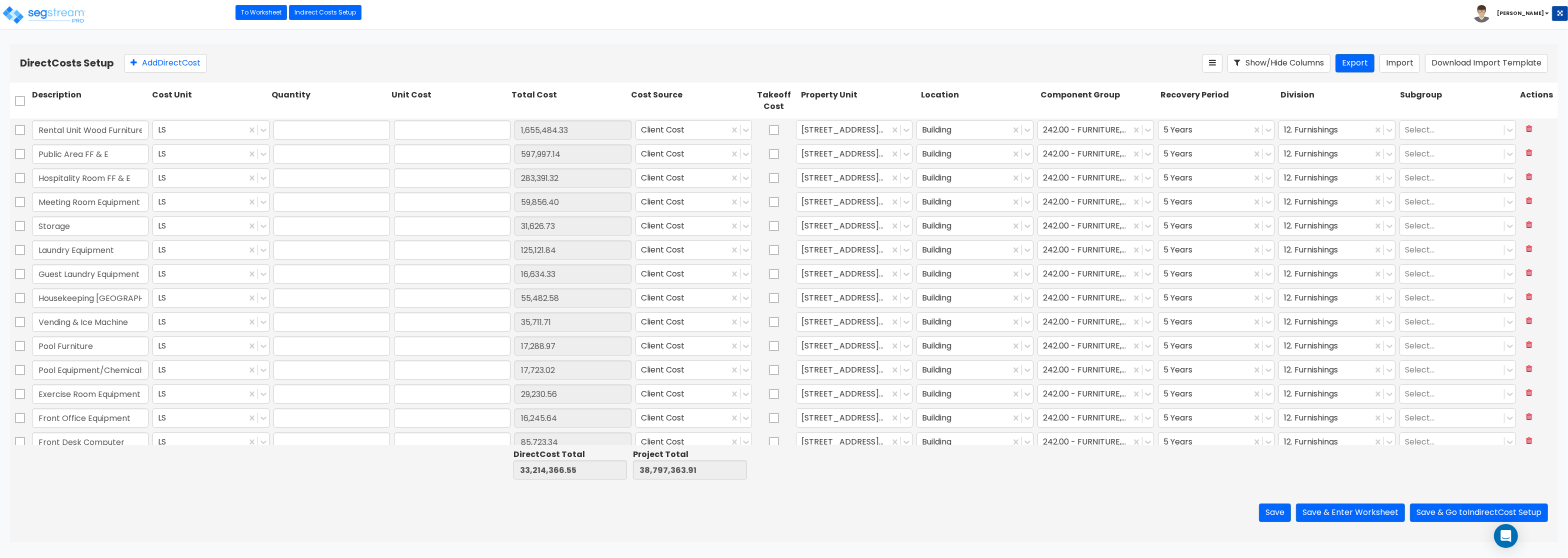
type input "6,432,829.38"
type input "1.00"
type input "691,782.51"
click at [1262, 512] on button "Save" at bounding box center [1275, 512] width 32 height 18
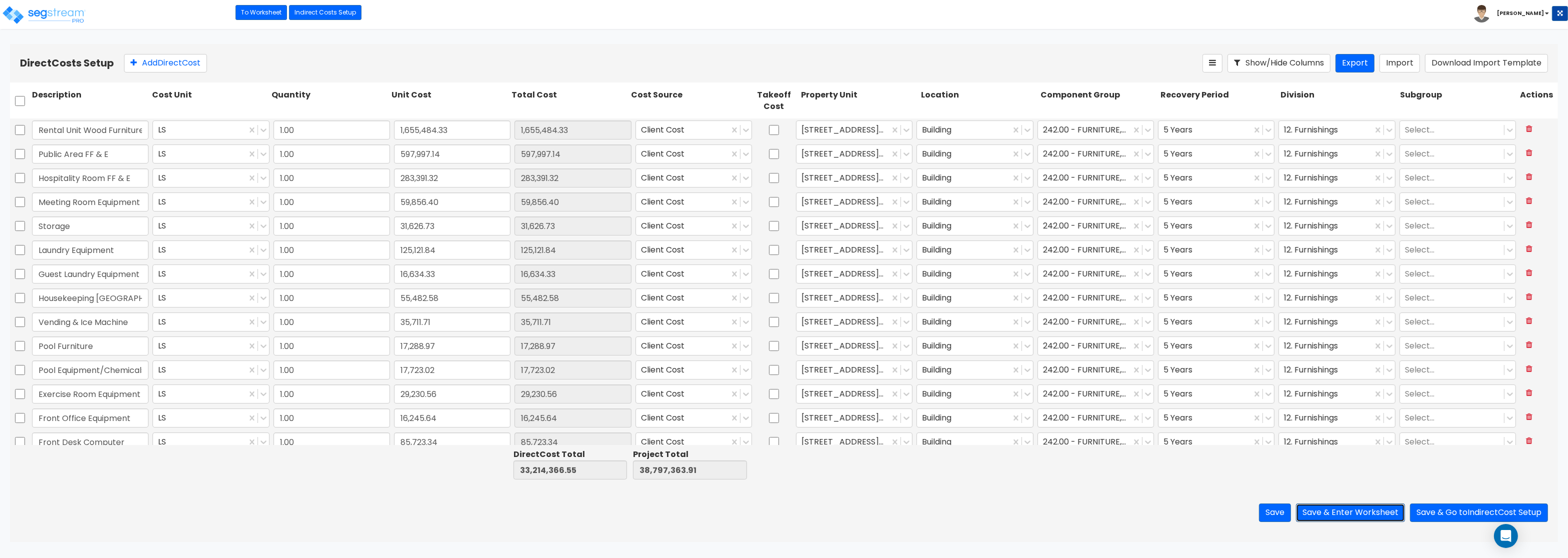
click at [1331, 512] on button "Save & Enter Worksheet" at bounding box center [1350, 512] width 109 height 18
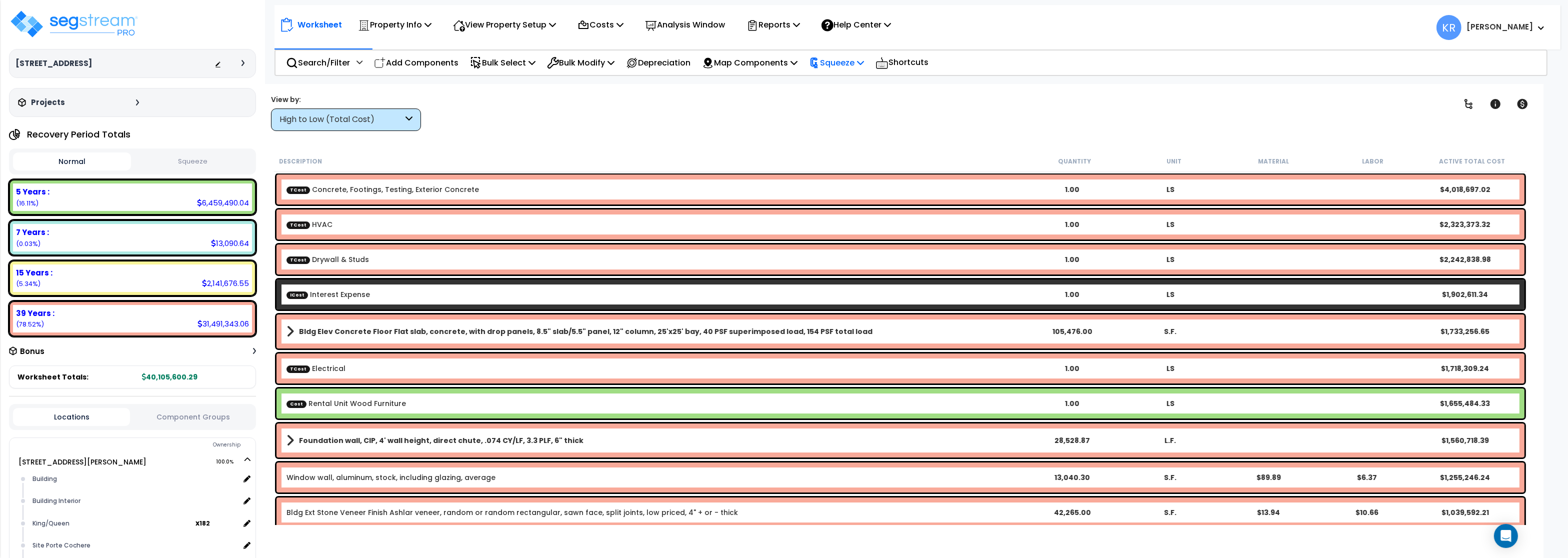
click at [838, 63] on p "Squeeze" at bounding box center [836, 63] width 55 height 13
click at [843, 82] on link "Squeeze" at bounding box center [853, 85] width 99 height 20
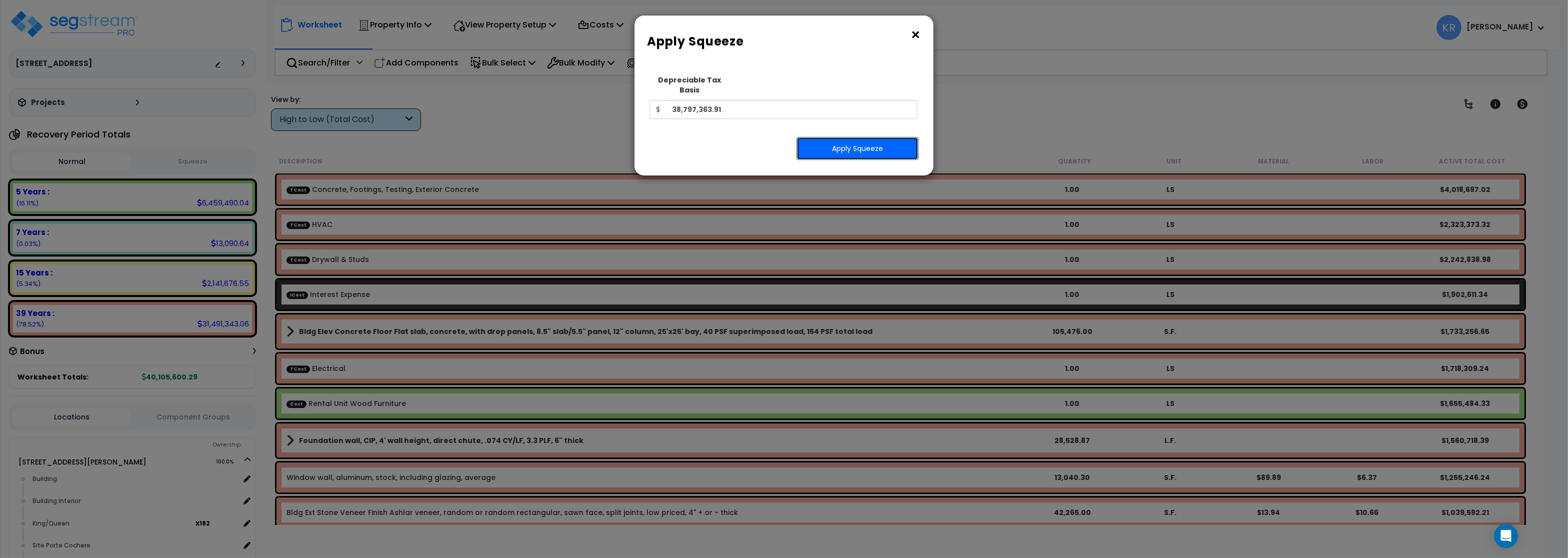
click at [864, 139] on button "Apply Squeeze" at bounding box center [858, 148] width 122 height 23
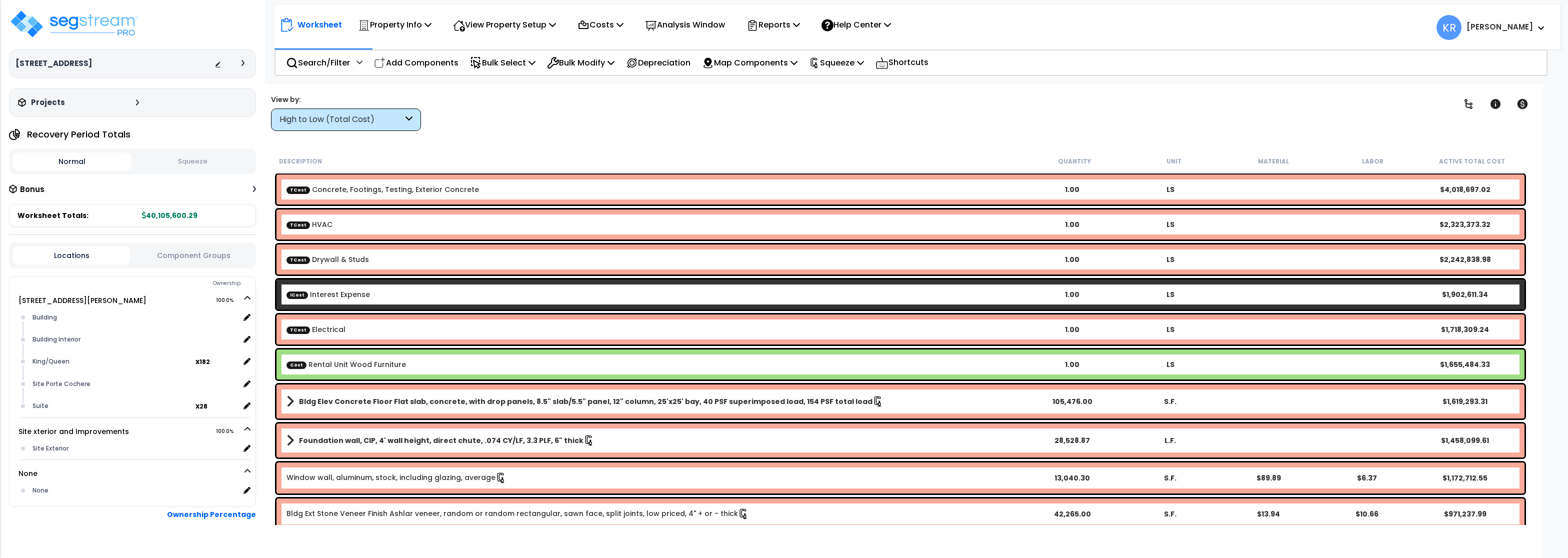
select select "squeeze_entire_takeoffsheet"
click at [864, 63] on p "Squeeze" at bounding box center [836, 63] width 55 height 13
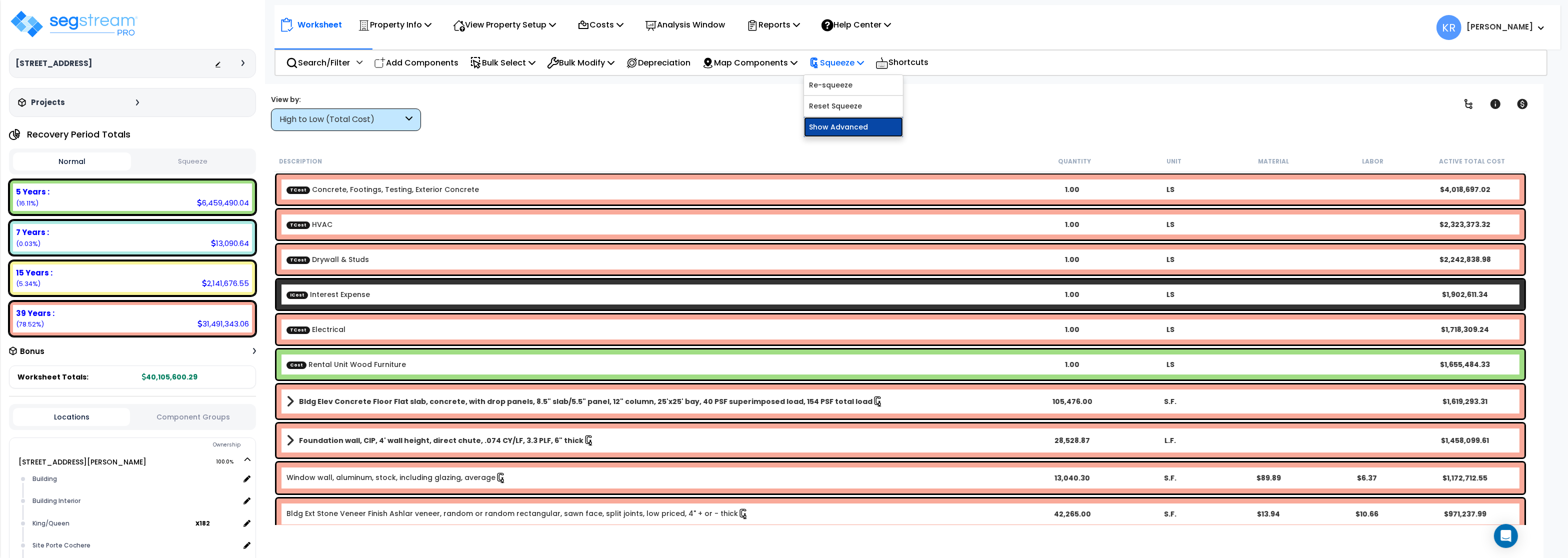
click at [855, 124] on link "Show Advanced" at bounding box center [853, 127] width 99 height 20
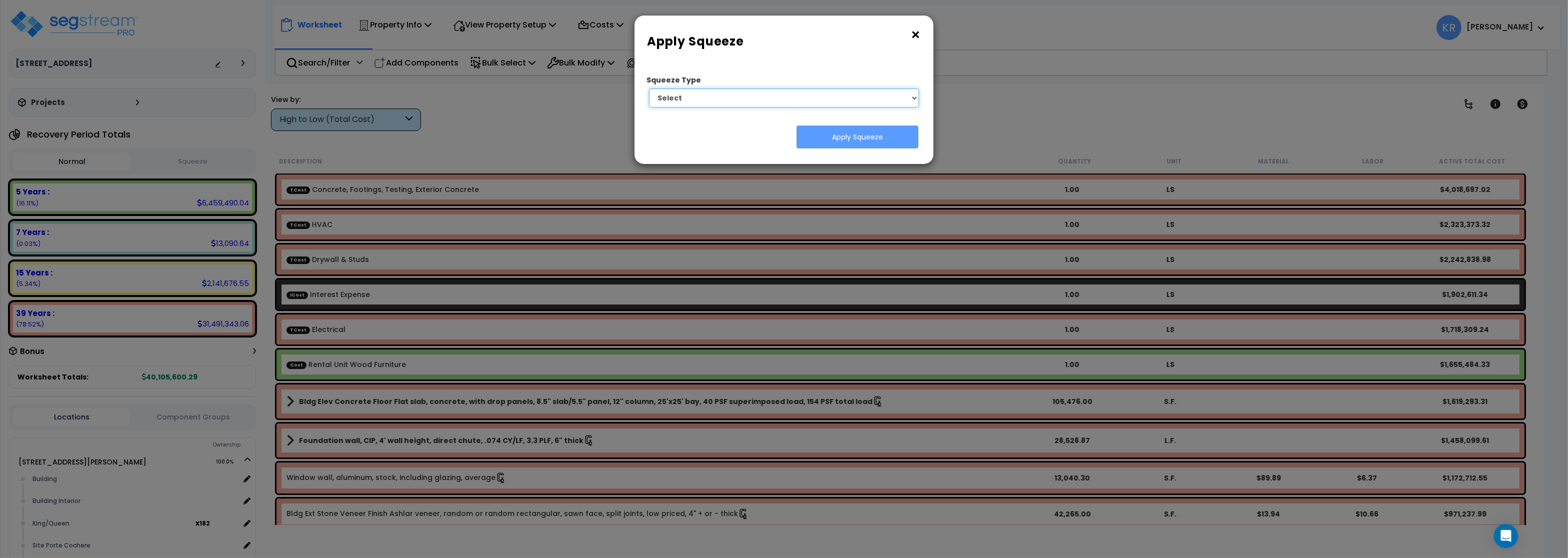
click at [649, 88] on select "Select 1. Squeeze Entire Worksheet 2. Squeeze by [PERSON_NAME] Cost 3. Squeeze …" at bounding box center [784, 97] width 270 height 19
select select "squeeze_by_custom_backoff_cost"
click option "2. Squeeze by Takeoff Cost" at bounding box center [0, 0] width 0 height 0
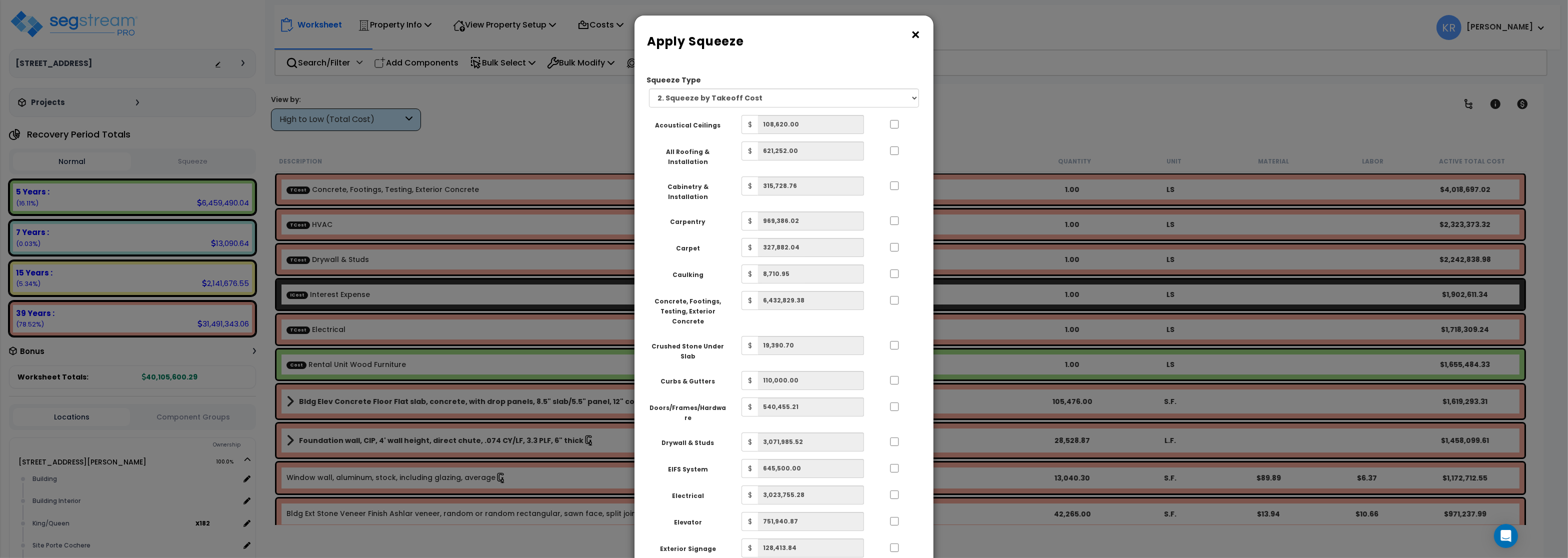
click at [900, 127] on div at bounding box center [895, 123] width 46 height 16
click at [897, 122] on input "..." at bounding box center [894, 124] width 10 height 9
checkbox input "true"
click at [895, 154] on input "..." at bounding box center [894, 151] width 10 height 9
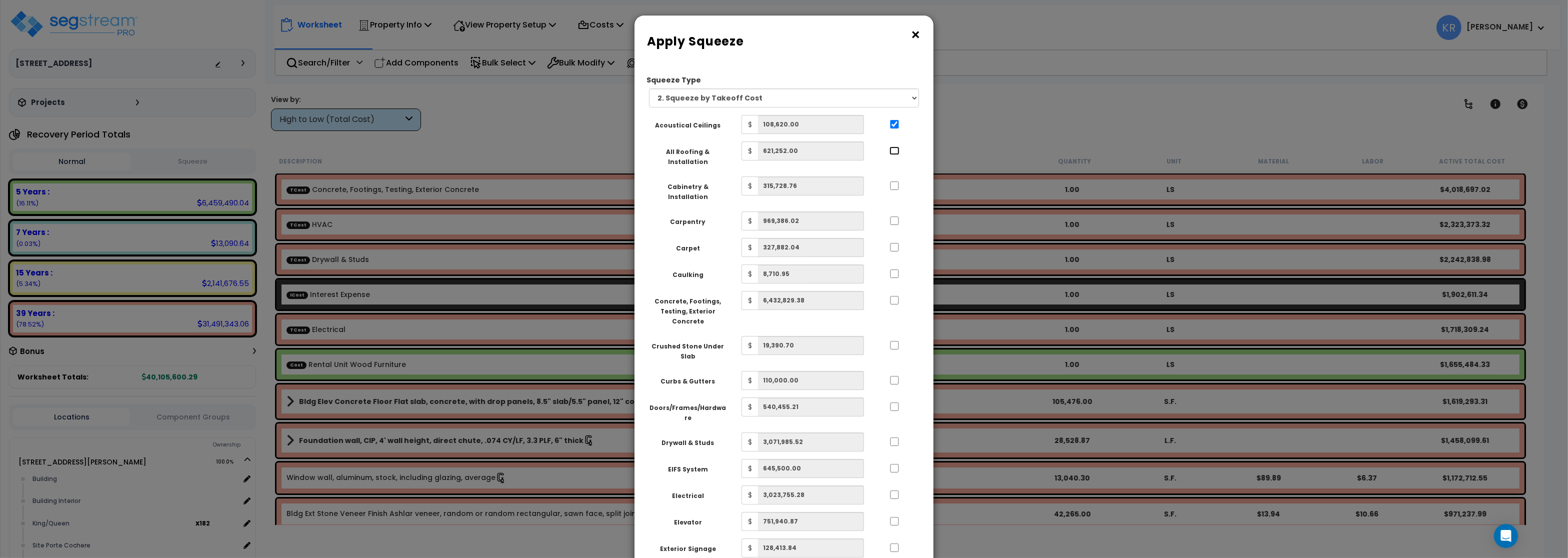
checkbox input "true"
click at [895, 181] on input "..." at bounding box center [894, 186] width 10 height 9
checkbox input "true"
click at [897, 217] on input "..." at bounding box center [894, 221] width 10 height 9
checkbox input "true"
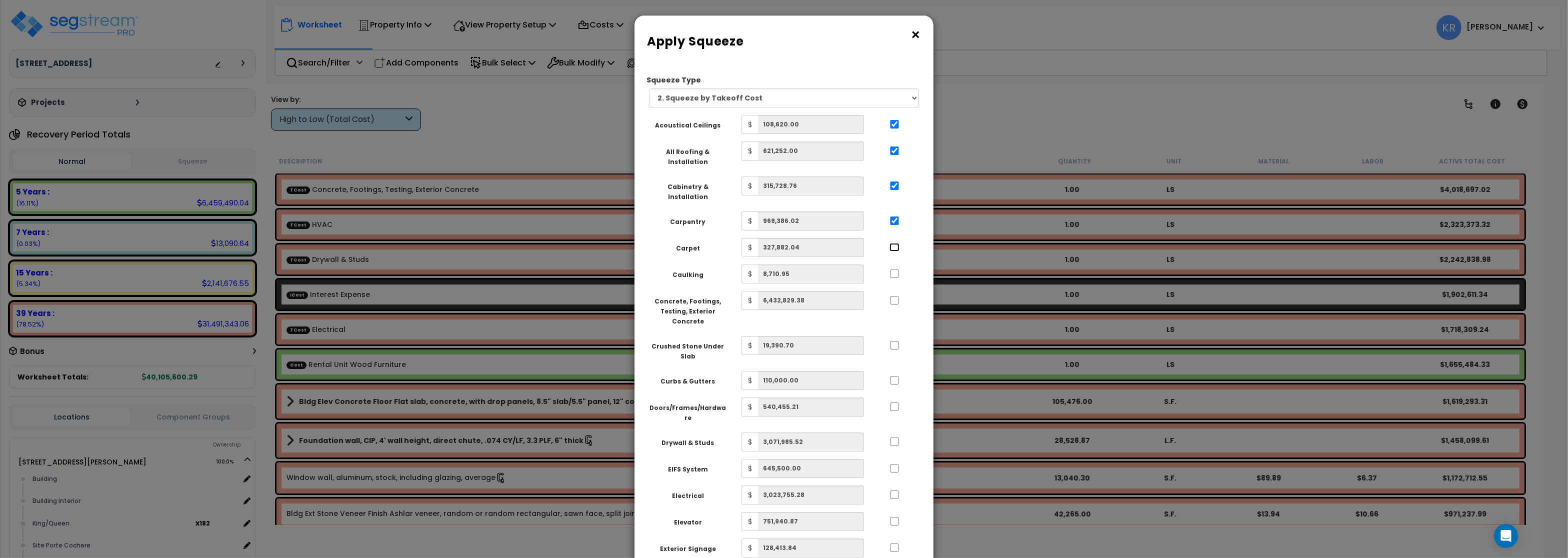
click at [893, 243] on input "..." at bounding box center [894, 247] width 10 height 9
checkbox input "true"
click at [892, 270] on input "..." at bounding box center [894, 274] width 10 height 9
checkbox input "true"
click at [892, 296] on input "..." at bounding box center [894, 300] width 10 height 9
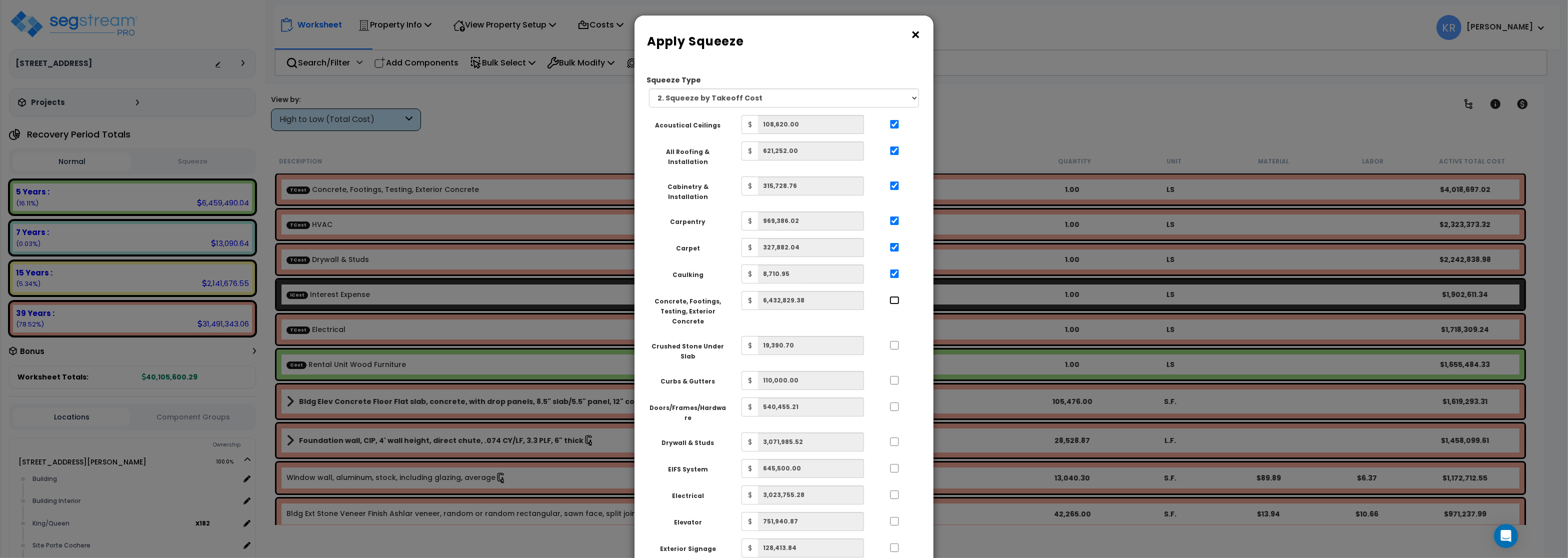
checkbox input "true"
click at [895, 341] on input "..." at bounding box center [894, 345] width 10 height 9
checkbox input "true"
click at [894, 376] on input "..." at bounding box center [894, 380] width 10 height 9
checkbox input "true"
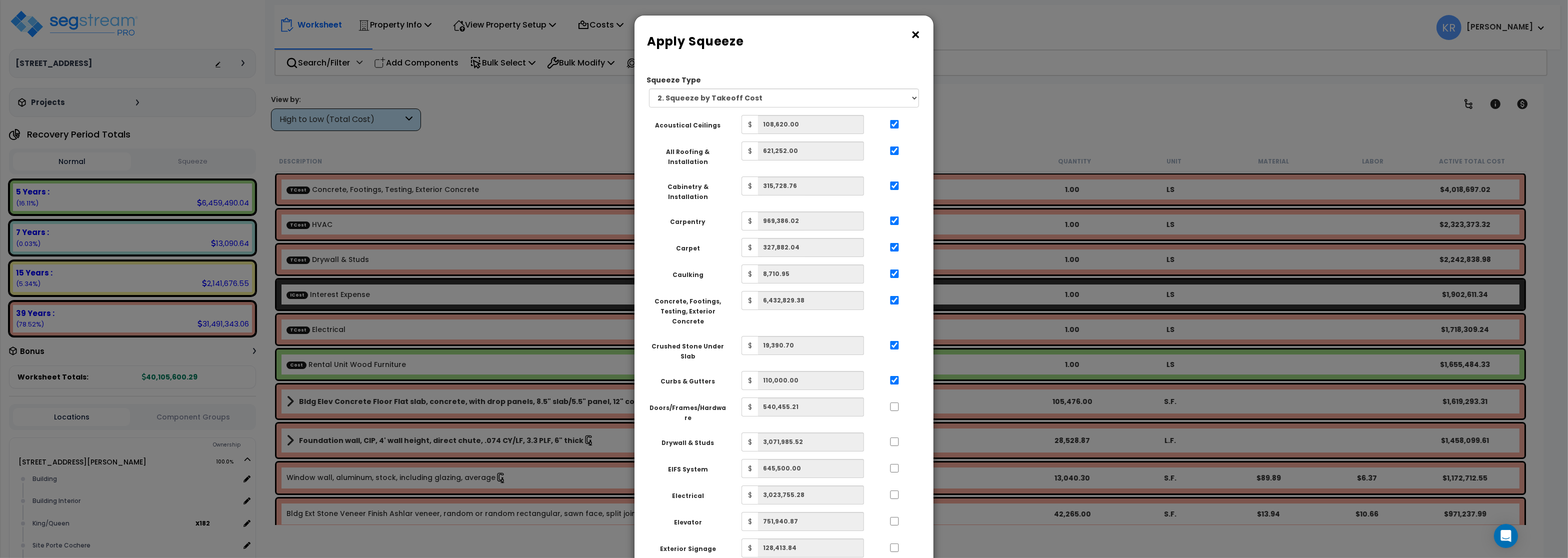
click at [895, 397] on div at bounding box center [895, 405] width 46 height 16
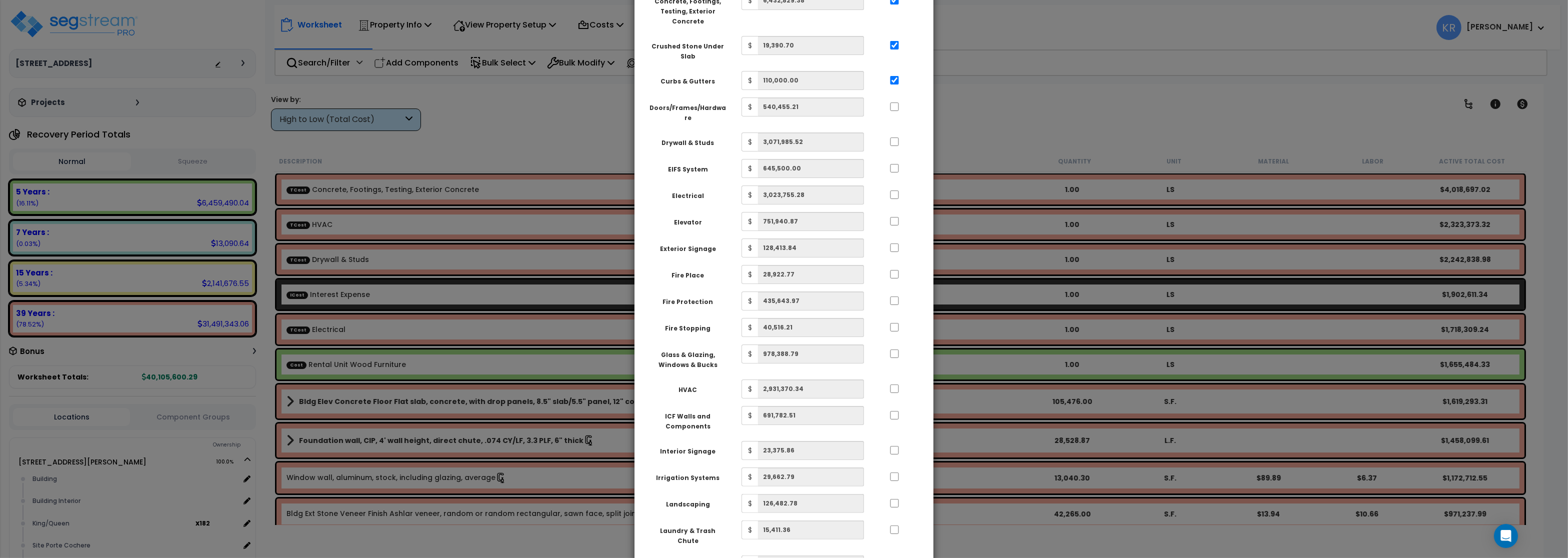
scroll to position [240, 0]
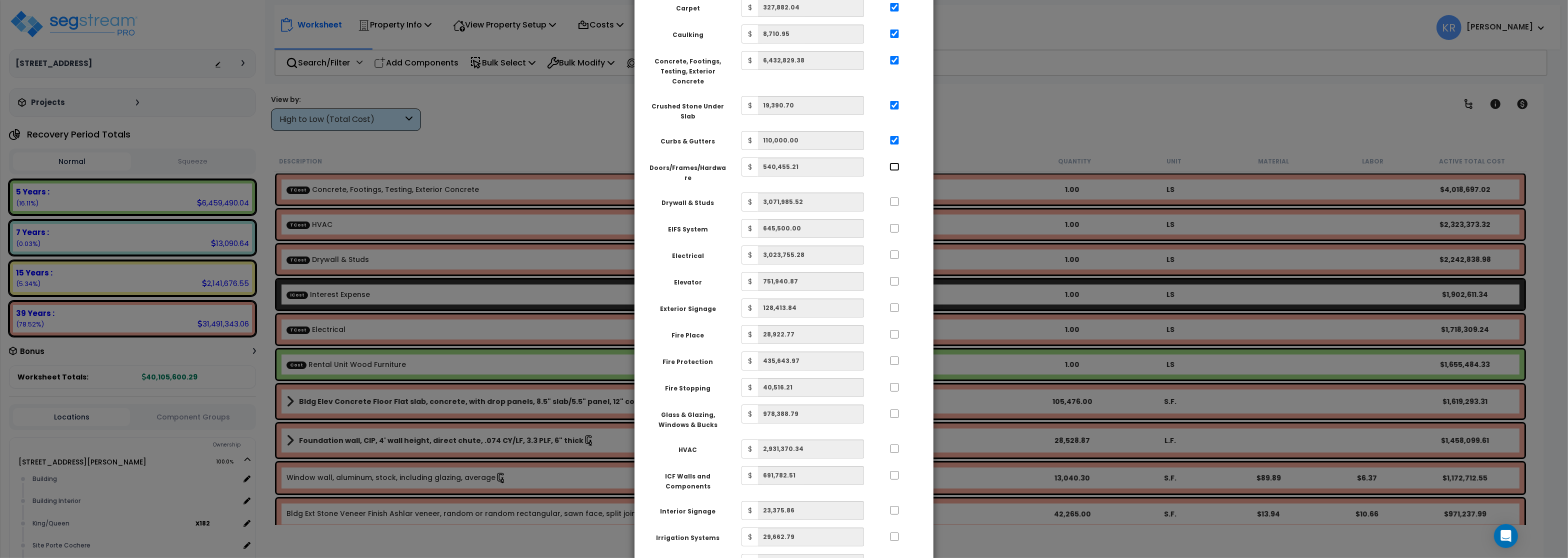
click at [893, 162] on input "..." at bounding box center [894, 167] width 10 height 9
checkbox input "true"
click at [895, 191] on div at bounding box center [895, 199] width 46 height 16
click at [895, 196] on input "..." at bounding box center [895, 200] width 10 height 9
checkbox input "true"
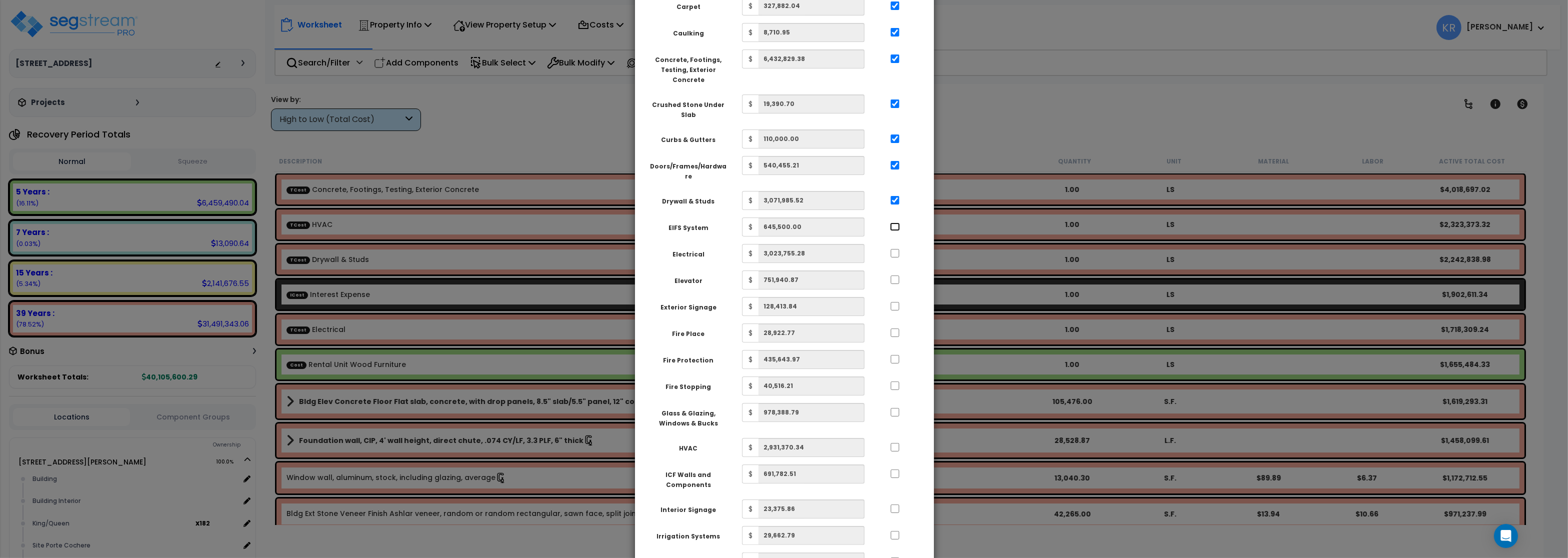
click at [895, 223] on input "..." at bounding box center [895, 227] width 10 height 9
checkbox input "true"
click at [894, 249] on input "..." at bounding box center [895, 253] width 10 height 9
checkbox input "true"
click at [897, 276] on input "..." at bounding box center [895, 280] width 10 height 9
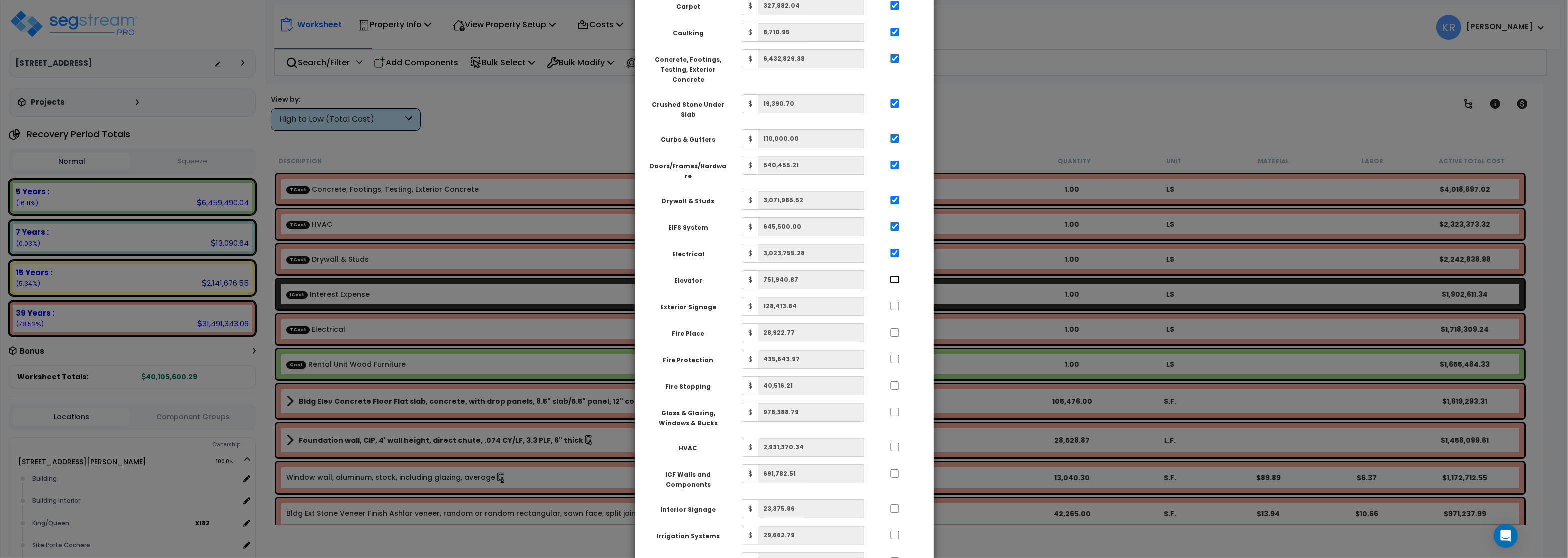
checkbox input "true"
click at [893, 302] on input "..." at bounding box center [895, 306] width 10 height 9
checkbox input "true"
click at [897, 329] on input "..." at bounding box center [895, 333] width 10 height 9
checkbox input "true"
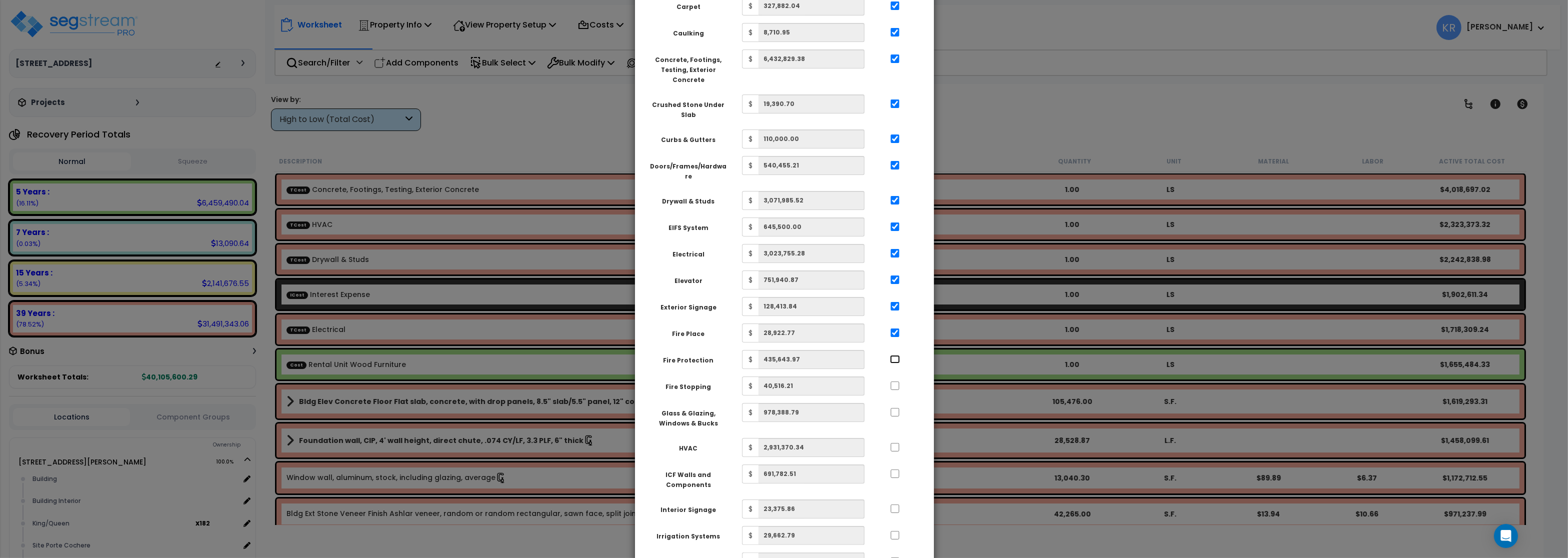
click at [897, 355] on input "..." at bounding box center [895, 359] width 10 height 9
checkbox input "true"
click at [895, 375] on div at bounding box center [895, 383] width 46 height 16
click at [895, 407] on input "..." at bounding box center [895, 411] width 10 height 9
checkbox input "true"
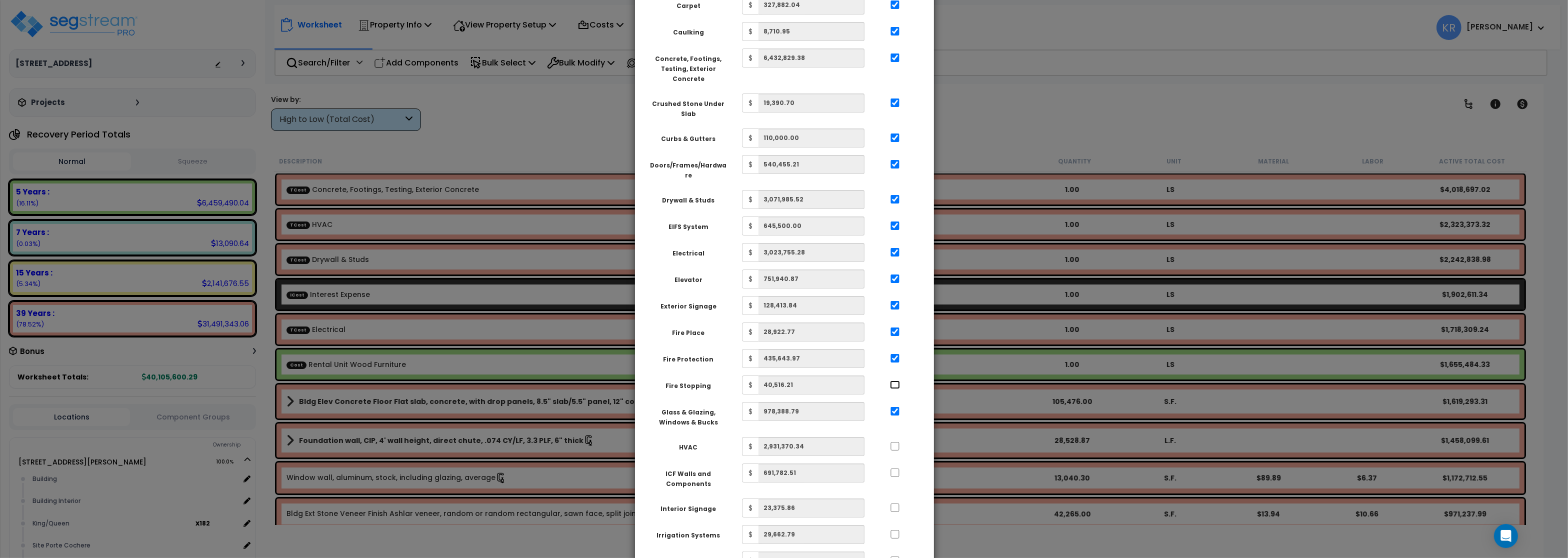
click at [893, 380] on input "..." at bounding box center [895, 385] width 10 height 9
checkbox input "true"
click at [895, 442] on input "..." at bounding box center [895, 446] width 10 height 9
checkbox input "true"
click at [897, 469] on input "..." at bounding box center [895, 473] width 10 height 9
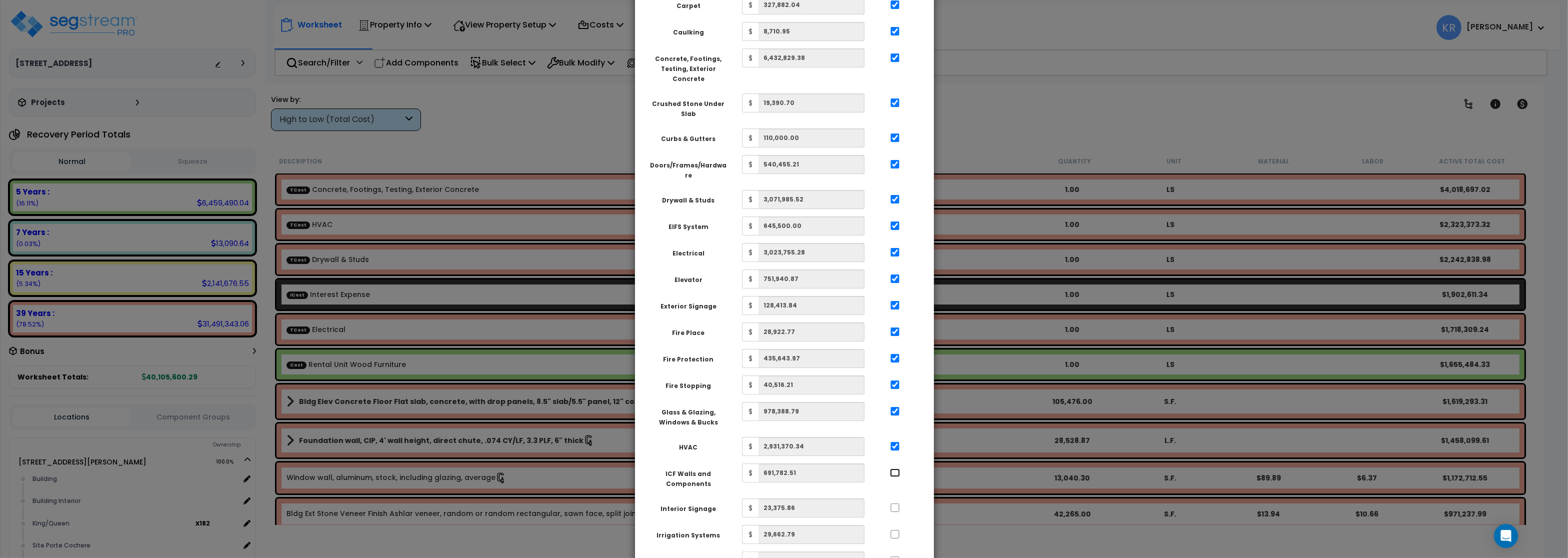
checkbox input "true"
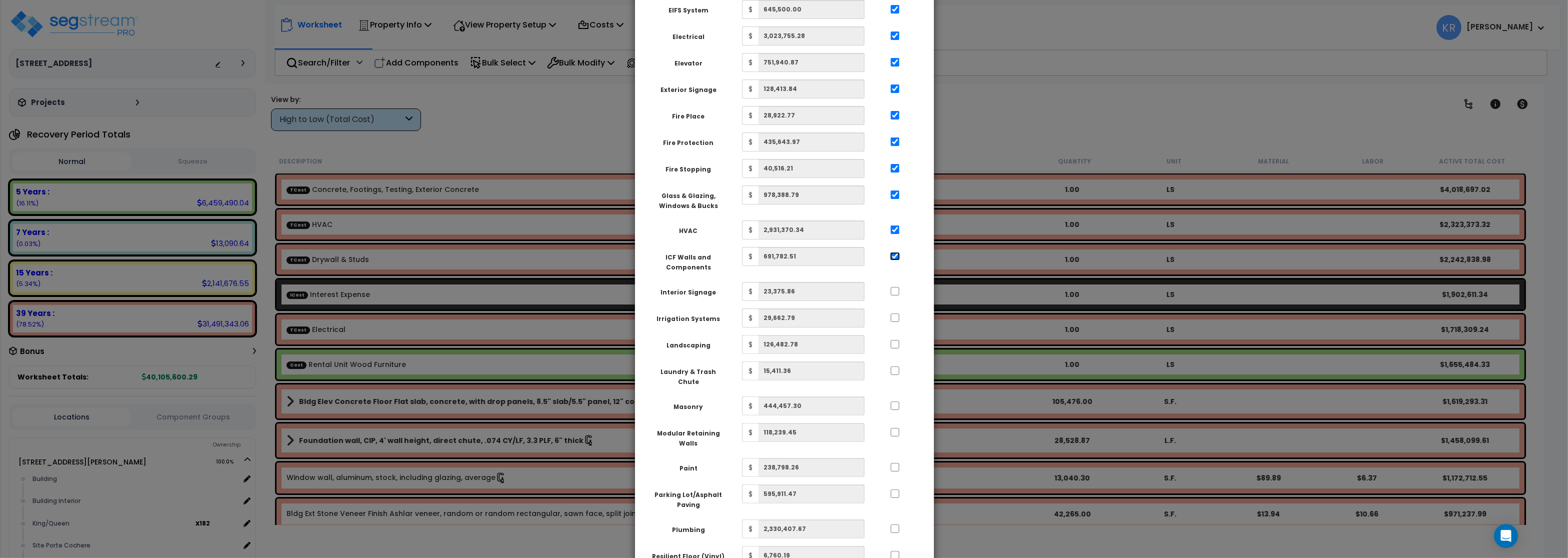
scroll to position [480, 0]
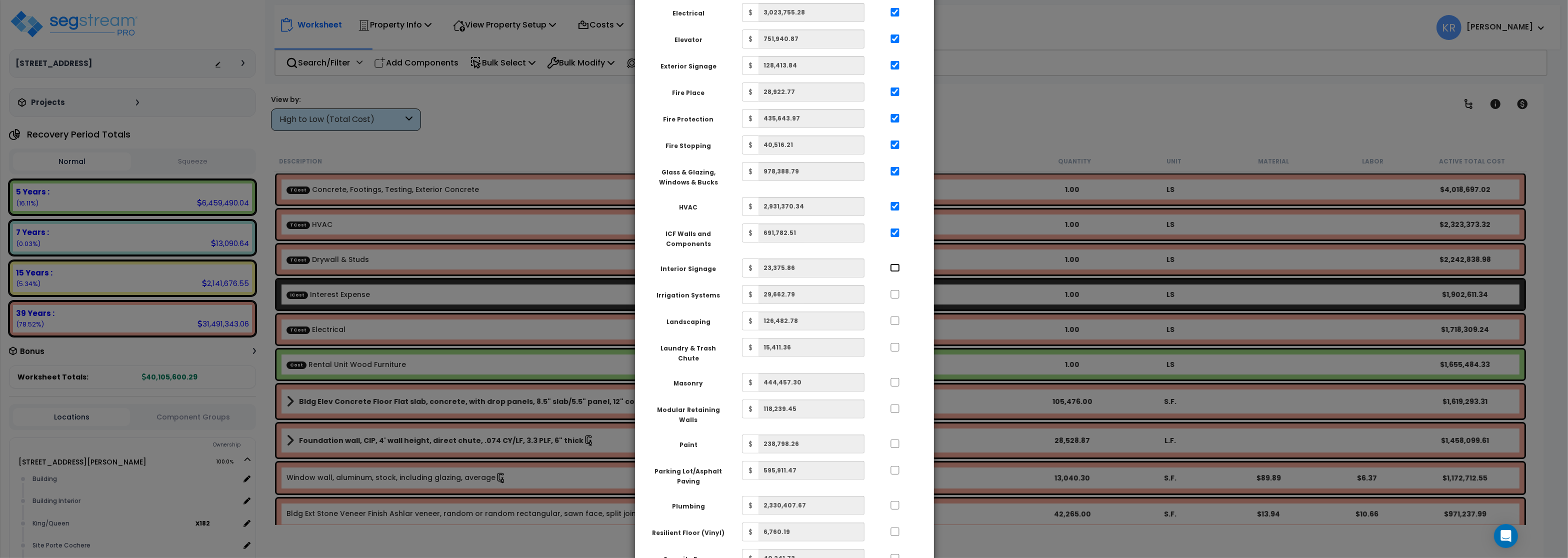
click at [895, 263] on input "..." at bounding box center [895, 268] width 10 height 9
checkbox input "true"
click at [892, 290] on input "..." at bounding box center [895, 294] width 10 height 9
checkbox input "true"
click at [893, 316] on input "..." at bounding box center [895, 321] width 10 height 9
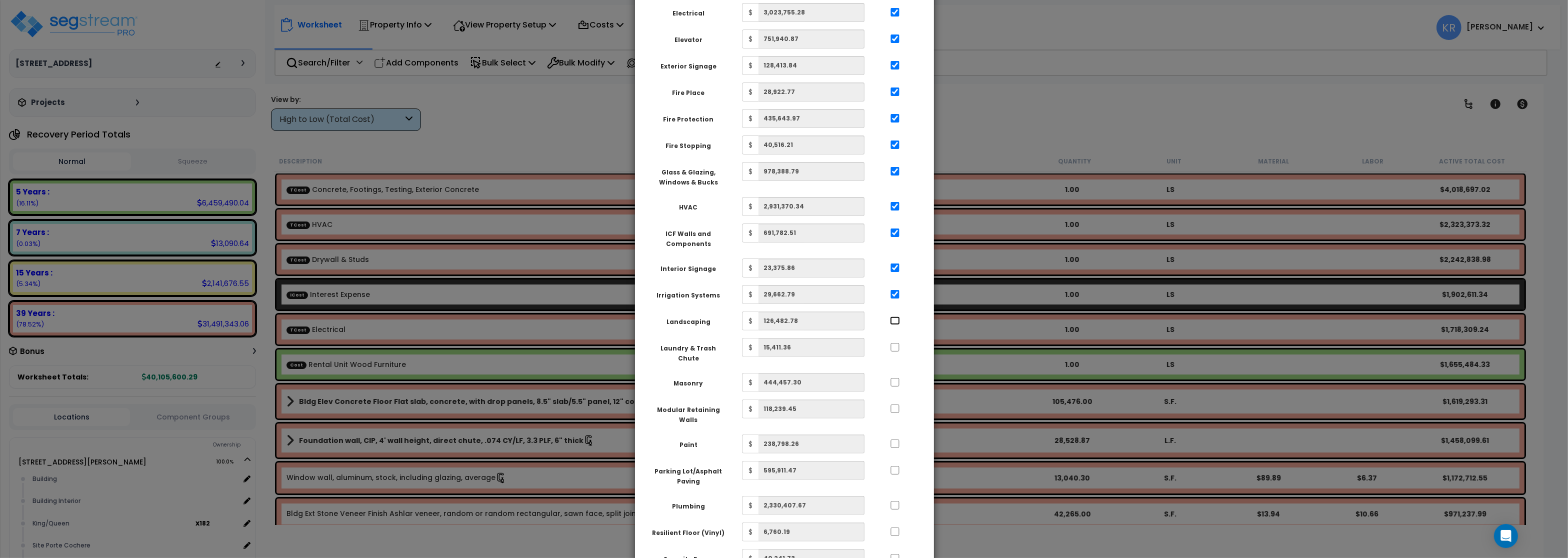
checkbox input "true"
click at [895, 338] on div at bounding box center [895, 346] width 46 height 16
click at [893, 378] on input "..." at bounding box center [895, 382] width 10 height 9
checkbox input "true"
click at [895, 343] on input "..." at bounding box center [895, 347] width 10 height 9
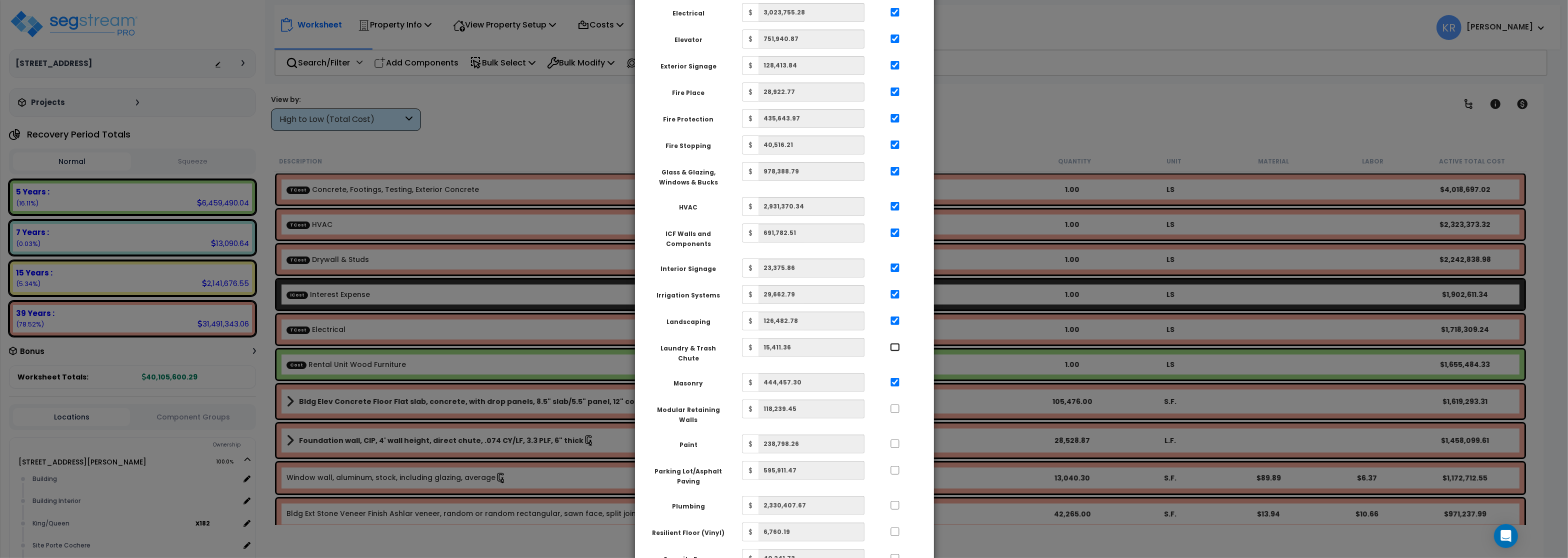
checkbox input "true"
click at [895, 405] on input "..." at bounding box center [895, 409] width 10 height 9
checkbox input "true"
click at [897, 439] on input "..." at bounding box center [895, 444] width 10 height 9
checkbox input "true"
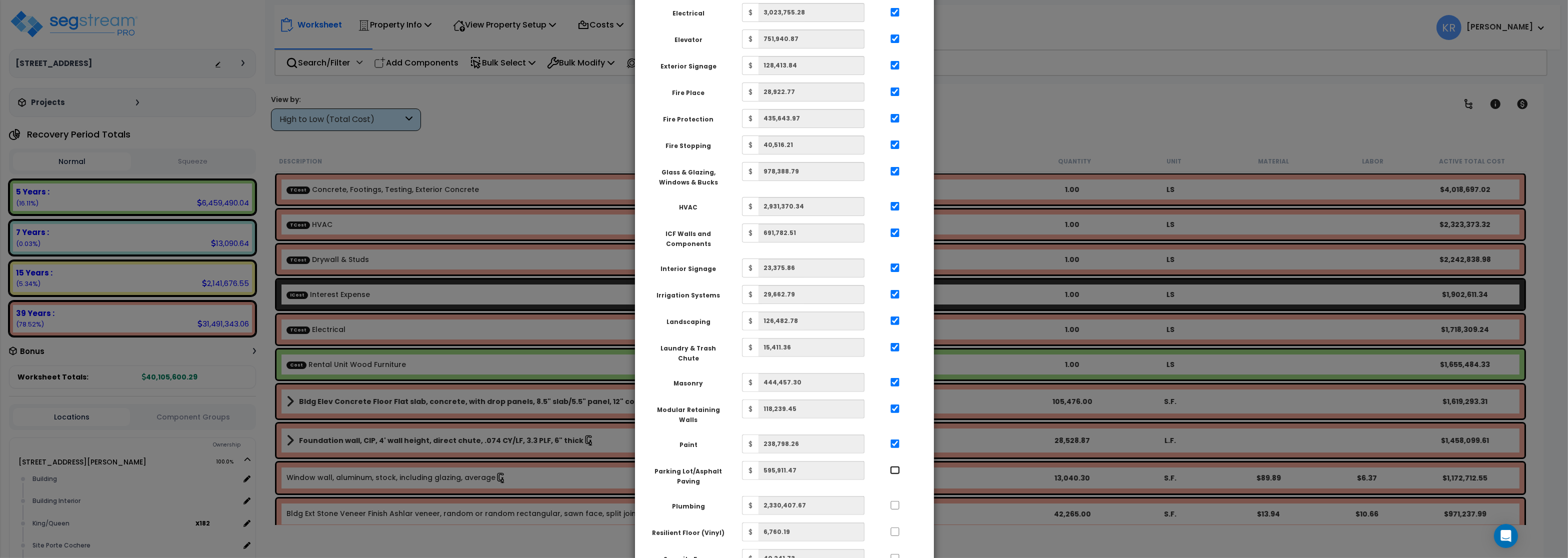
click at [892, 466] on input "..." at bounding box center [895, 470] width 10 height 9
checkbox input "true"
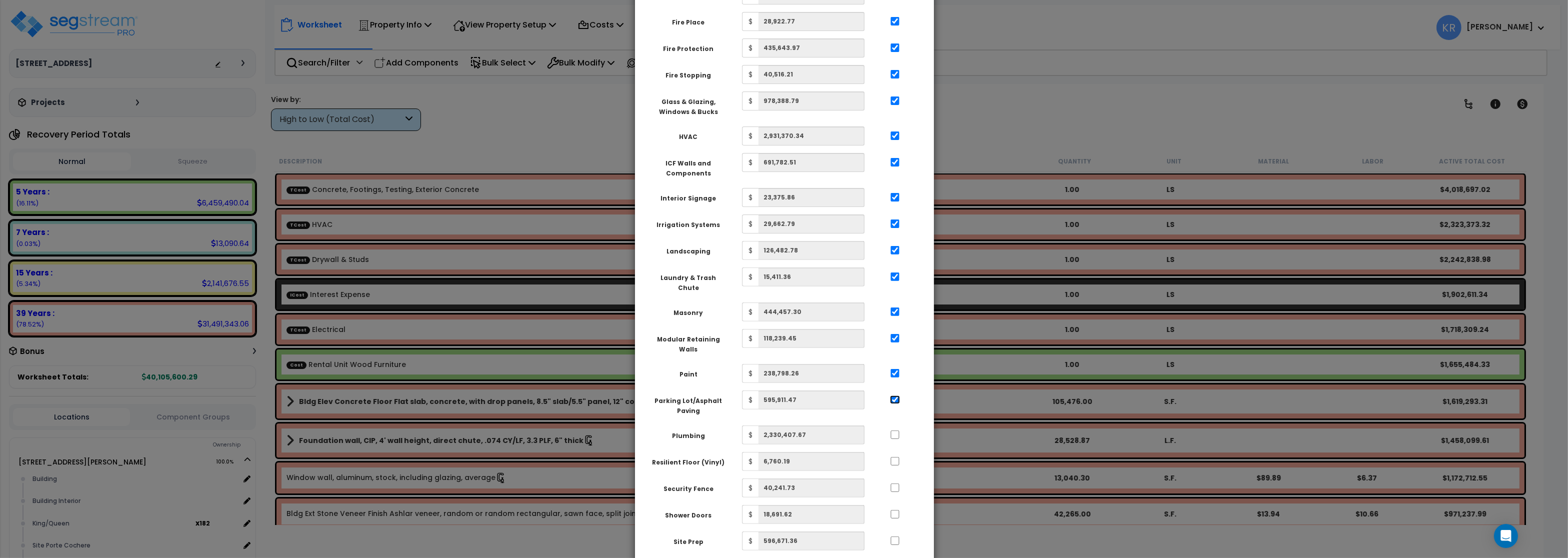
scroll to position [600, 0]
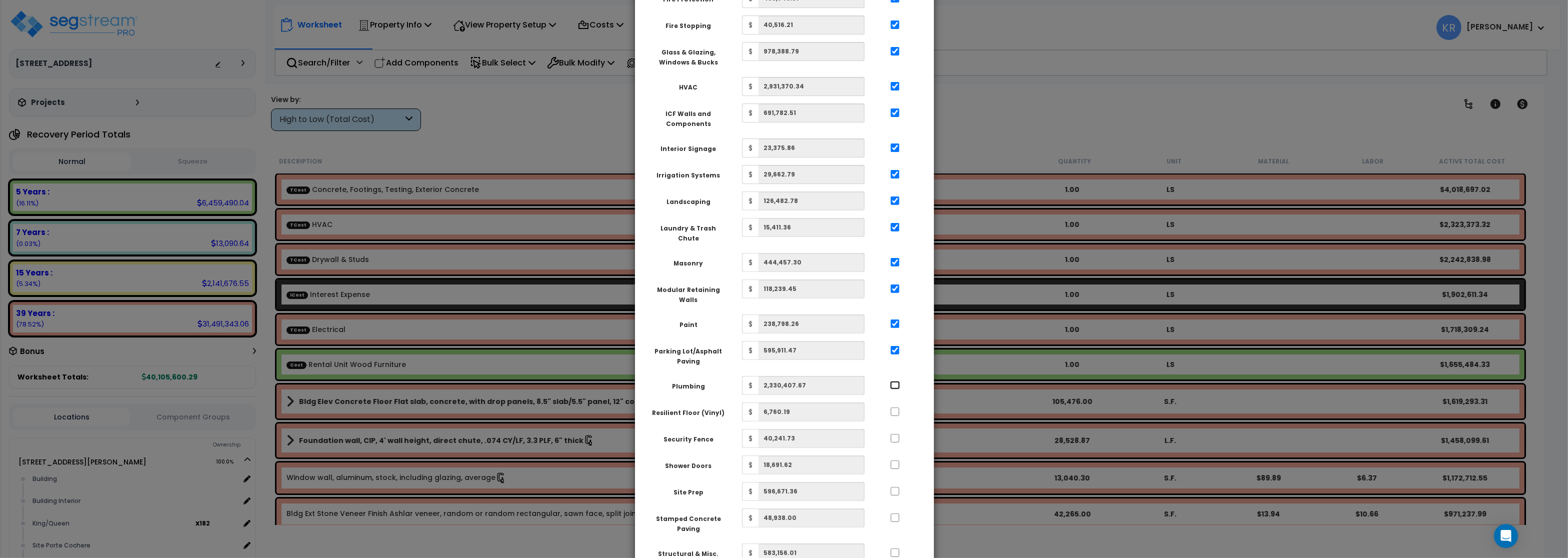
click at [897, 381] on input "..." at bounding box center [895, 385] width 10 height 9
checkbox input "true"
click at [895, 407] on input "..." at bounding box center [895, 411] width 10 height 9
checkbox input "true"
click at [893, 434] on input "..." at bounding box center [895, 438] width 10 height 9
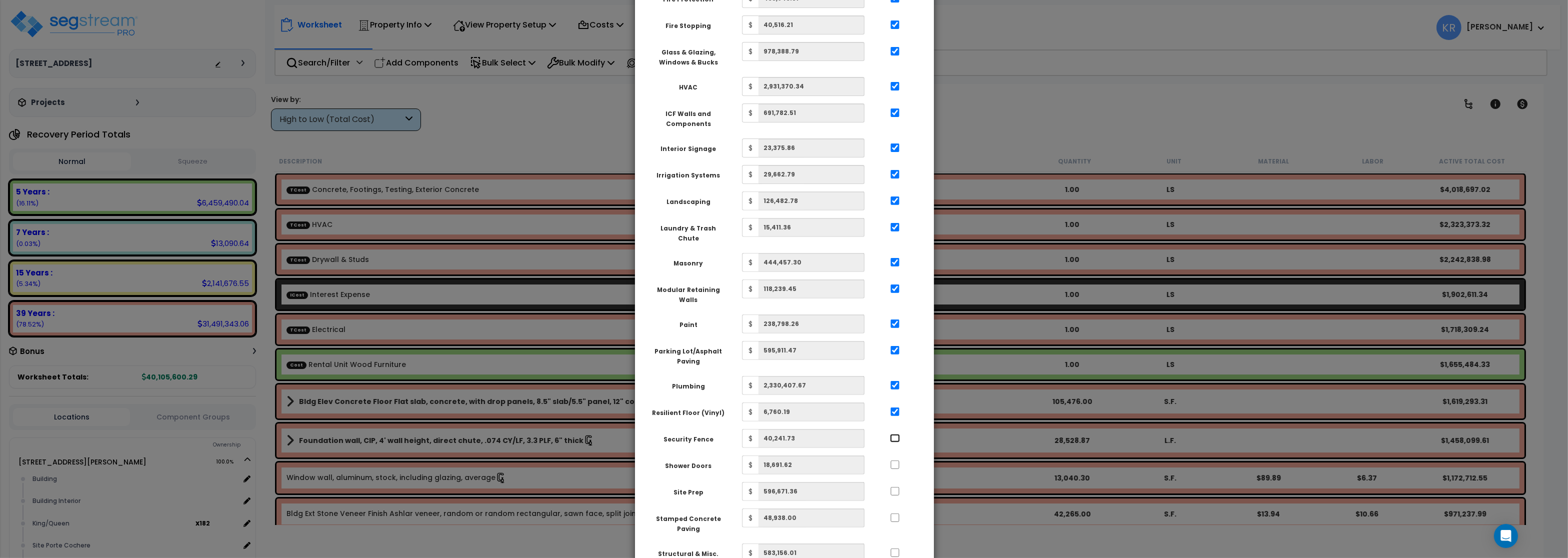
checkbox input "true"
click at [895, 455] on div at bounding box center [894, 463] width 46 height 16
click at [892, 482] on div at bounding box center [894, 490] width 46 height 16
click at [895, 461] on input "..." at bounding box center [894, 465] width 10 height 9
checkbox input "true"
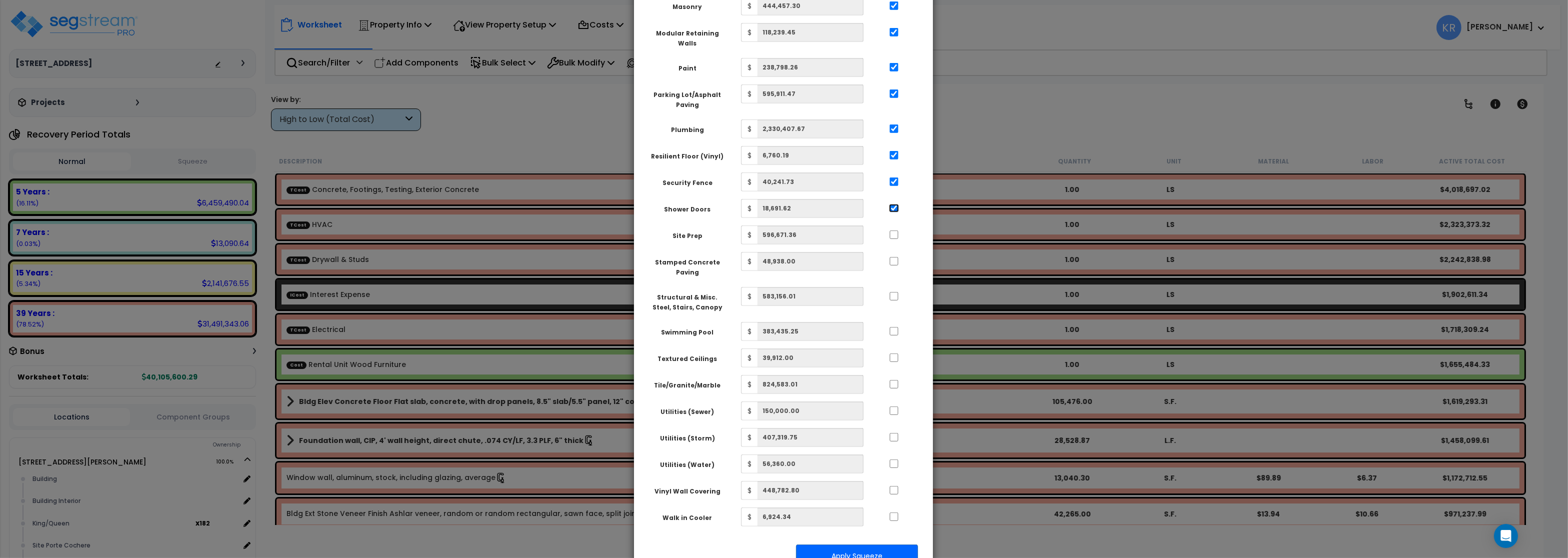
scroll to position [857, 0]
click at [895, 511] on input "..." at bounding box center [894, 515] width 10 height 9
checkbox input "true"
click at [892, 485] on input "..." at bounding box center [894, 489] width 10 height 9
checkbox input "true"
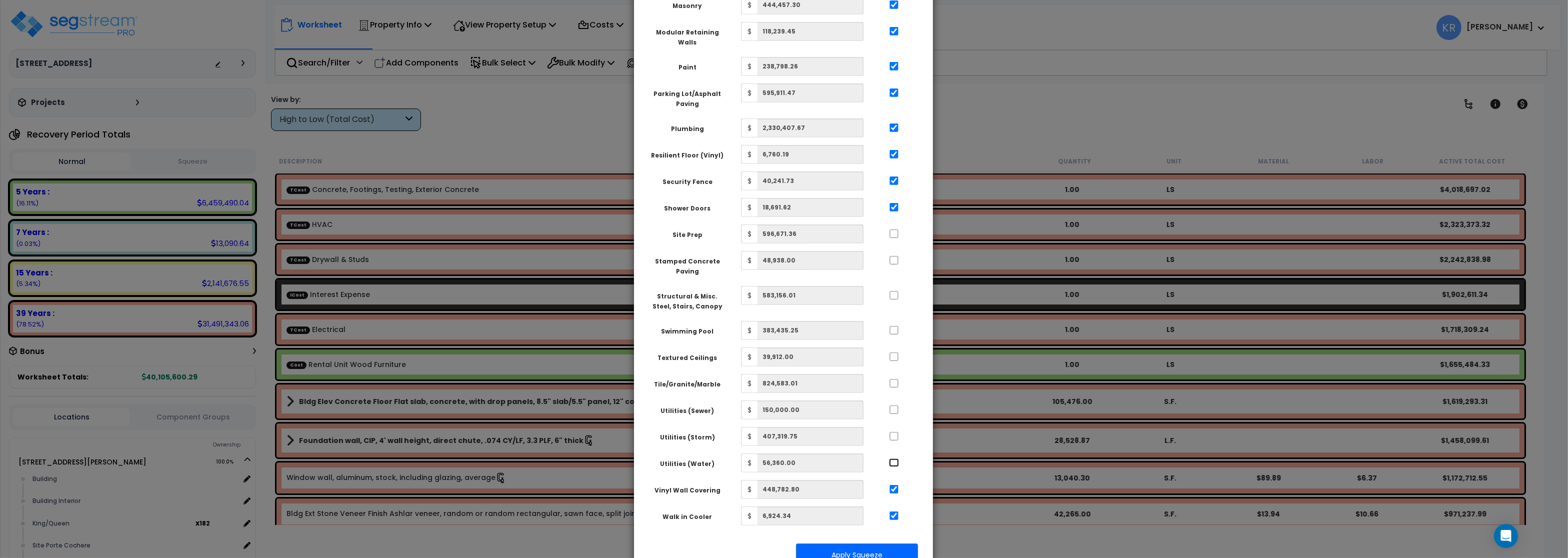
click at [893, 458] on input "..." at bounding box center [894, 462] width 10 height 9
checkbox input "true"
click at [895, 432] on input "..." at bounding box center [894, 436] width 10 height 9
checkbox input "true"
click at [895, 405] on input "..." at bounding box center [894, 410] width 10 height 9
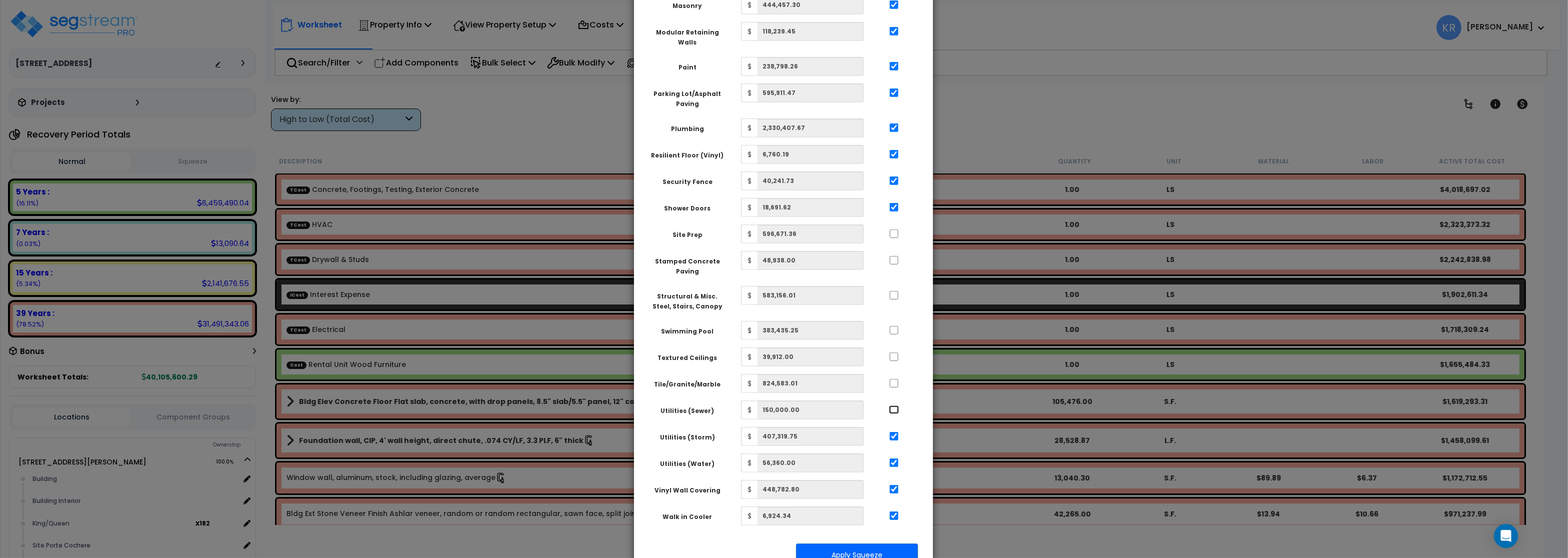
checkbox input "true"
click at [894, 379] on input "..." at bounding box center [894, 383] width 10 height 9
checkbox input "true"
click at [897, 352] on input "..." at bounding box center [894, 357] width 10 height 9
checkbox input "true"
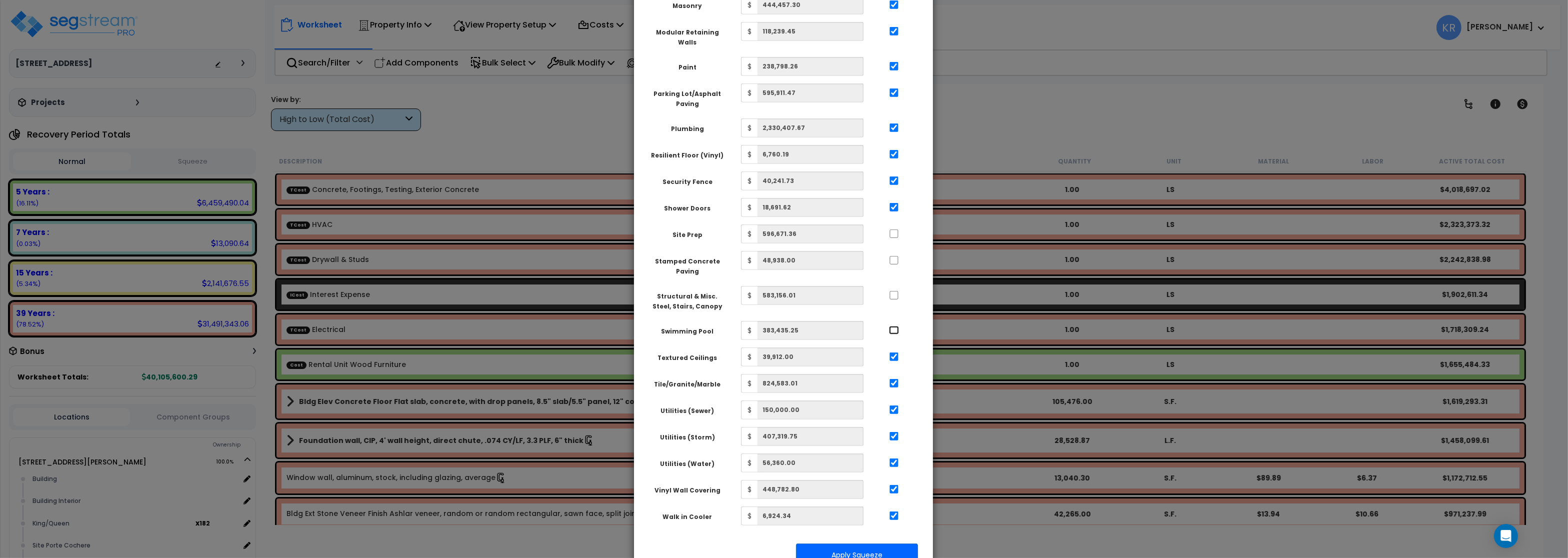
drag, startPoint x: 895, startPoint y: 291, endPoint x: 892, endPoint y: 273, distance: 18.2
click at [895, 326] on input "..." at bounding box center [894, 330] width 10 height 9
checkbox input "true"
click at [892, 291] on input "..." at bounding box center [894, 295] width 10 height 9
checkbox input "true"
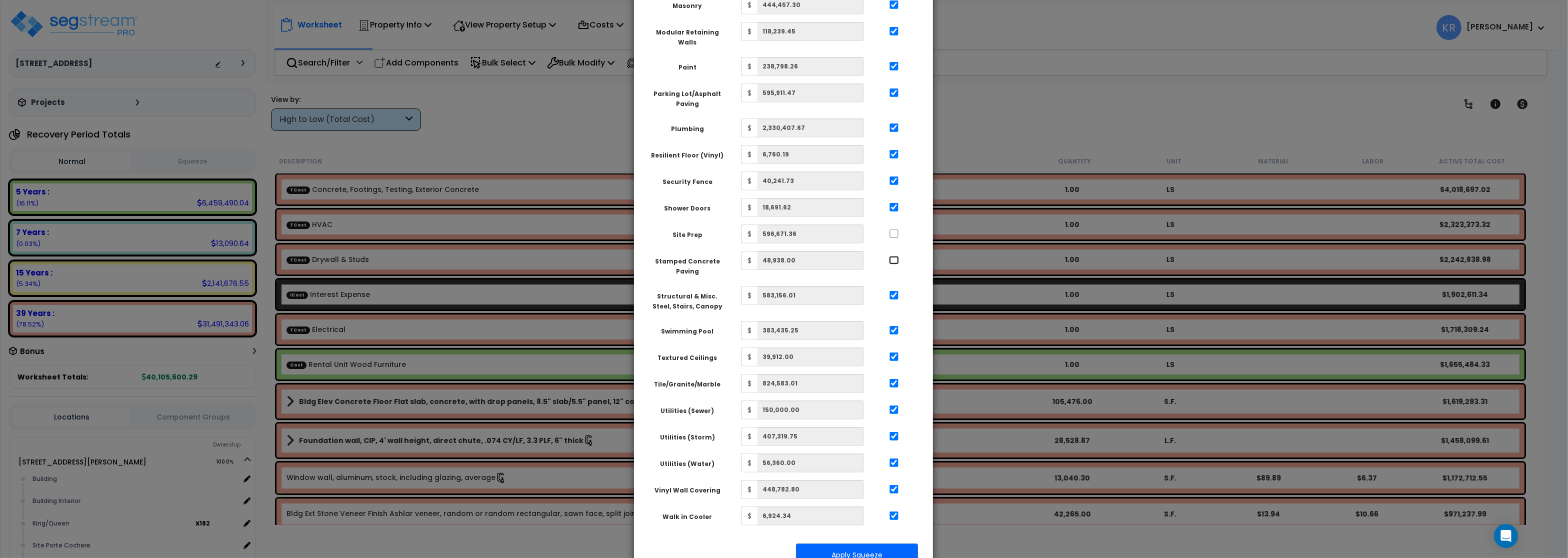
click at [894, 256] on input "..." at bounding box center [894, 260] width 10 height 9
checkbox input "true"
click at [895, 229] on input "..." at bounding box center [894, 234] width 10 height 9
checkbox input "true"
click at [860, 543] on button "Apply Squeeze" at bounding box center [857, 555] width 122 height 23
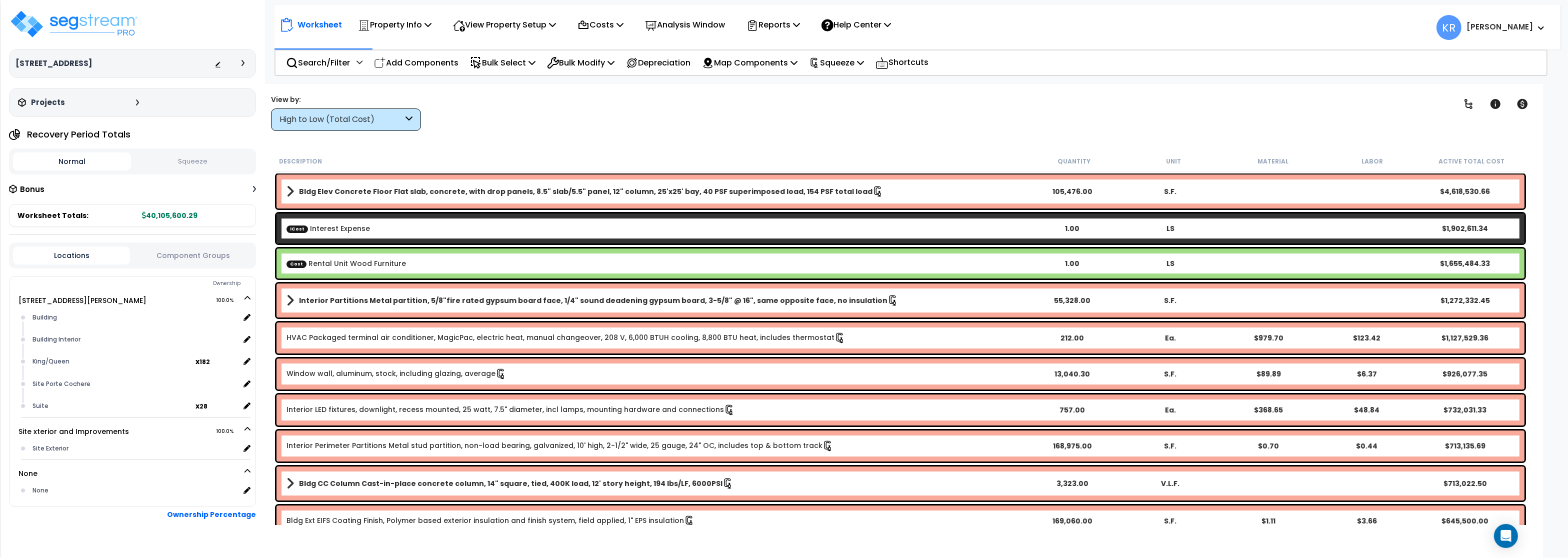
click at [186, 167] on button "Squeeze" at bounding box center [192, 161] width 118 height 18
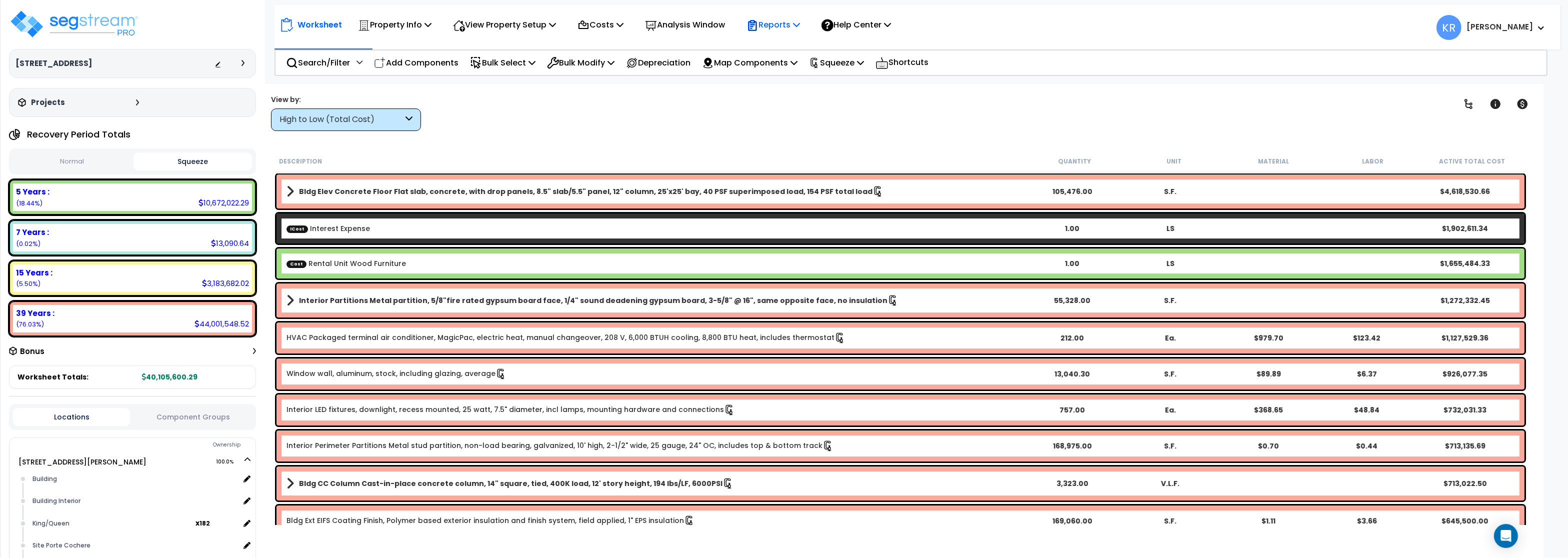
click at [775, 27] on p "Reports" at bounding box center [773, 25] width 54 height 13
click at [794, 55] on link "Get Report" at bounding box center [791, 47] width 99 height 20
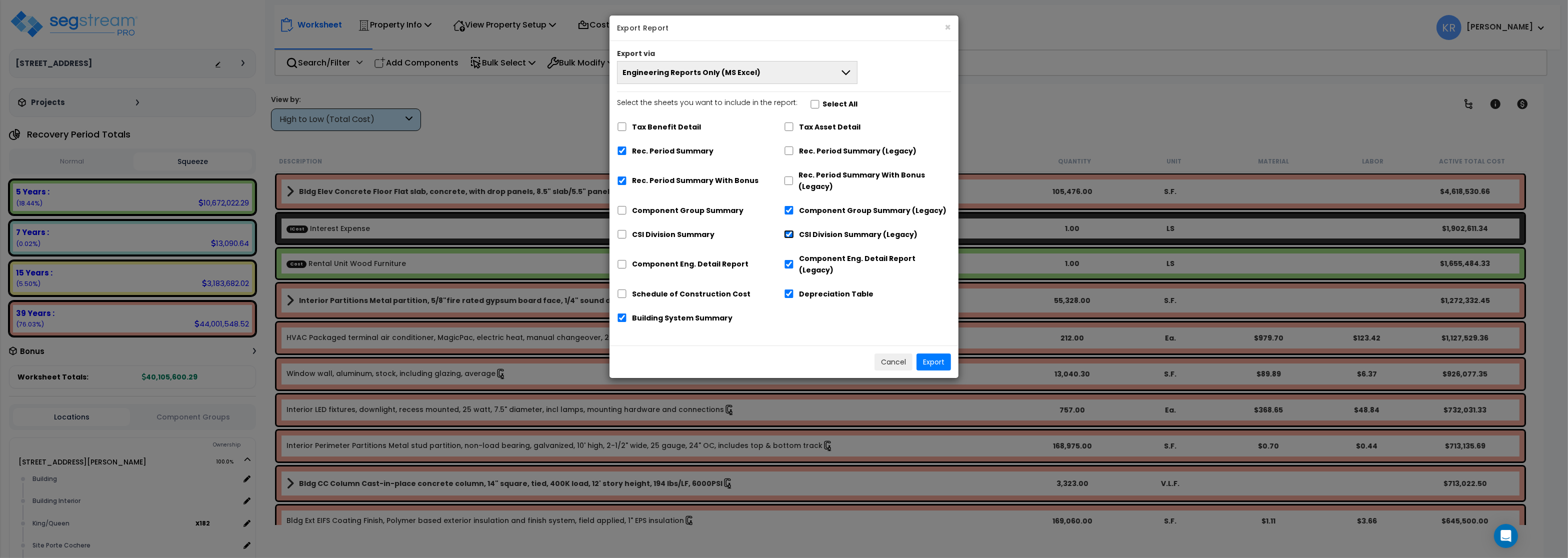
click at [789, 232] on input "CSI Division Summary (Legacy)" at bounding box center [789, 234] width 10 height 9
checkbox input "false"
click at [788, 212] on input "Component Group Summary (Legacy)" at bounding box center [789, 210] width 10 height 9
checkbox input "false"
click at [790, 290] on input "Depreciation Table" at bounding box center [789, 294] width 10 height 9
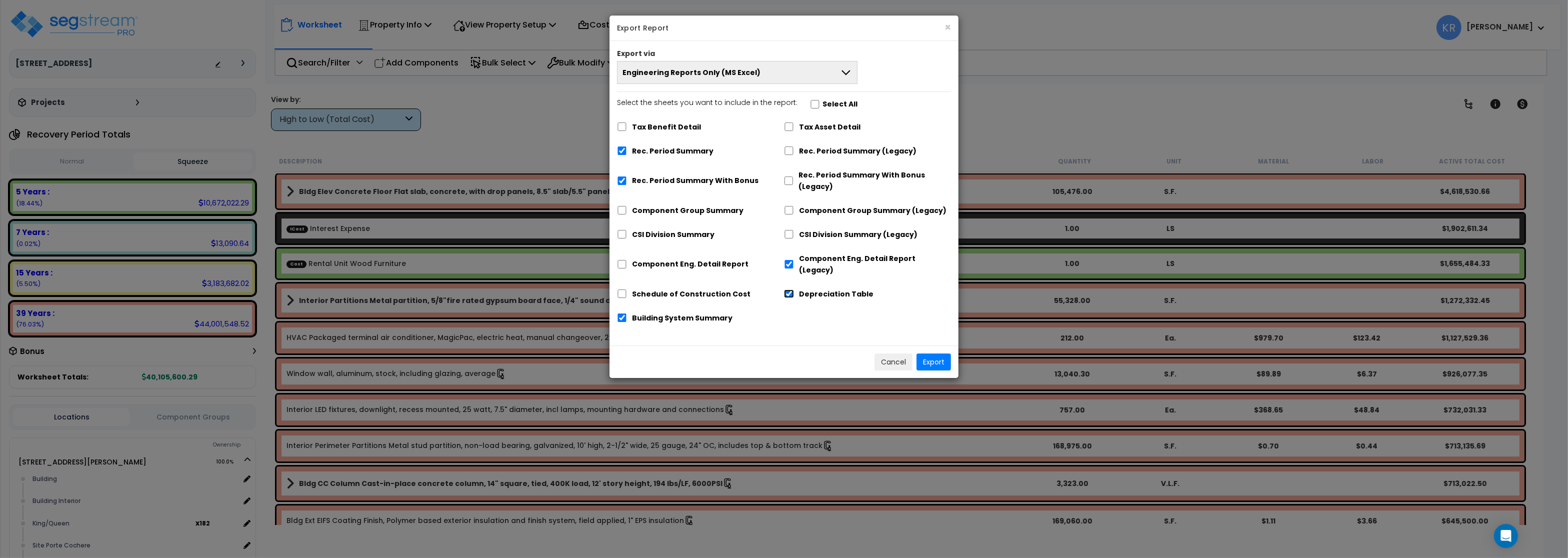
checkbox input "false"
click at [623, 313] on input "Building System Summary" at bounding box center [622, 318] width 10 height 9
checkbox input "false"
click at [626, 180] on input "Rec. Period Summary With Bonus" at bounding box center [622, 181] width 10 height 9
checkbox input "false"
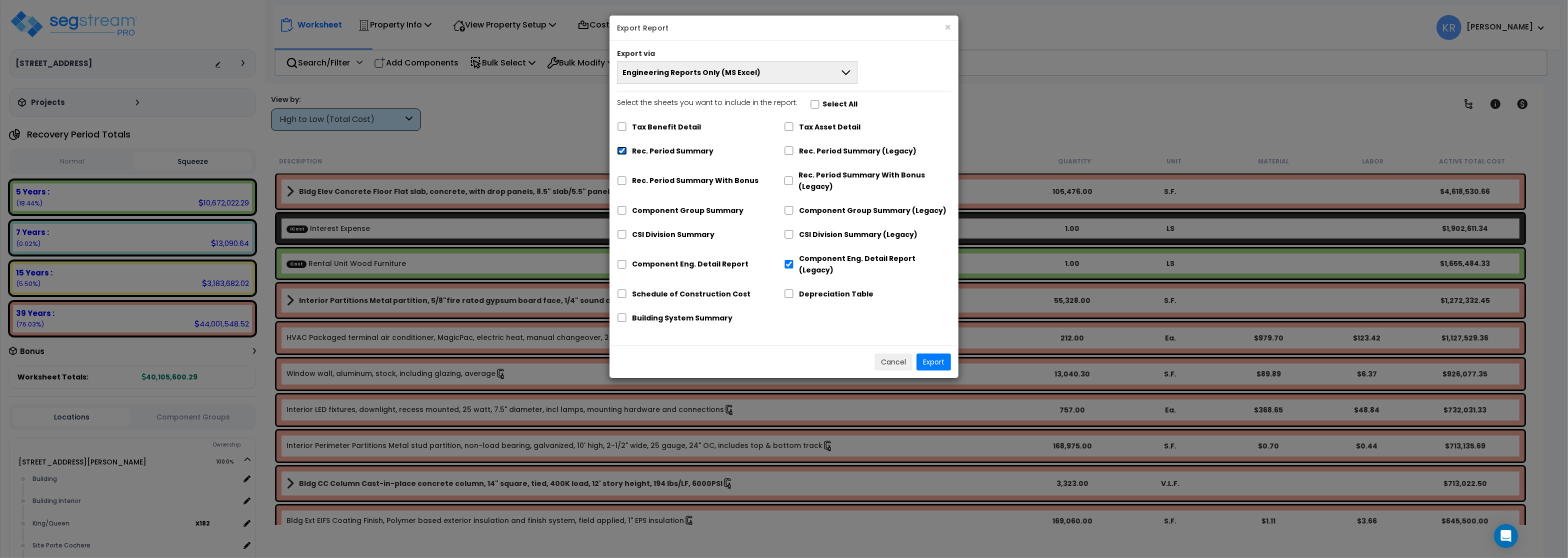
click at [620, 149] on input "Rec. Period Summary" at bounding box center [622, 151] width 10 height 9
checkbox input "false"
click at [940, 354] on button "Export" at bounding box center [934, 362] width 35 height 17
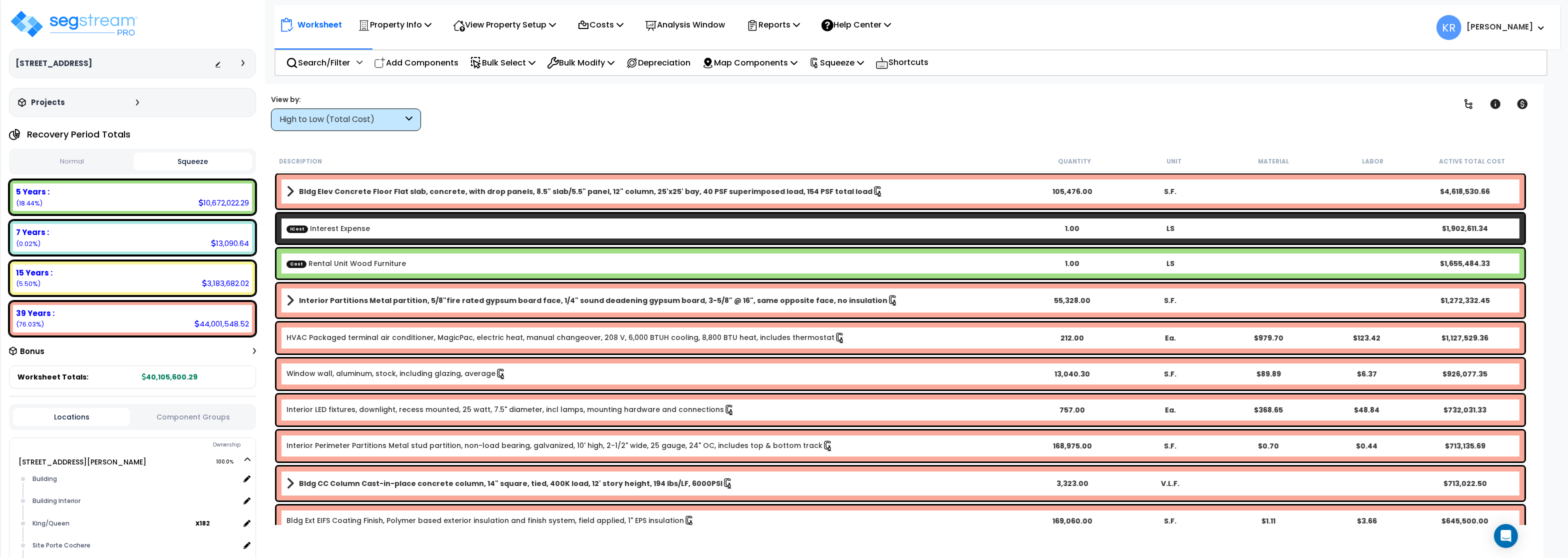
click at [397, 117] on div "High to Low (Total Cost)" at bounding box center [341, 119] width 124 height 12
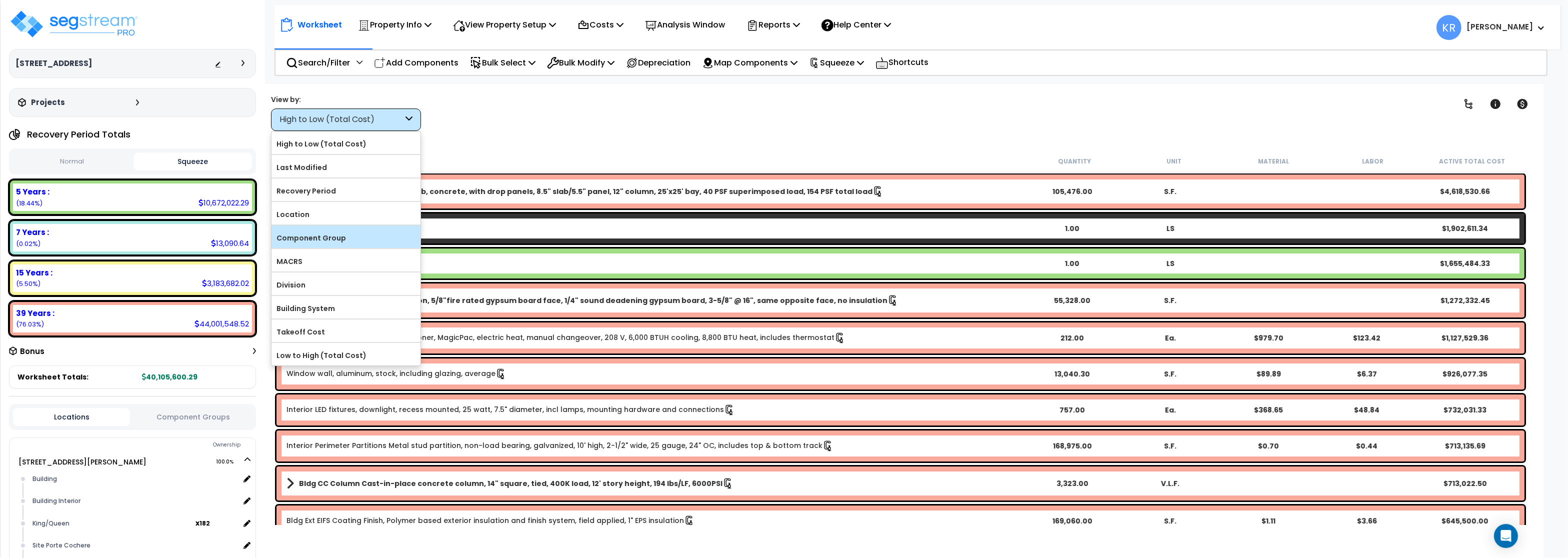
click at [368, 240] on label "Component Group" at bounding box center [346, 238] width 149 height 15
click at [0, 0] on input "Component Group" at bounding box center [0, 0] width 0 height 0
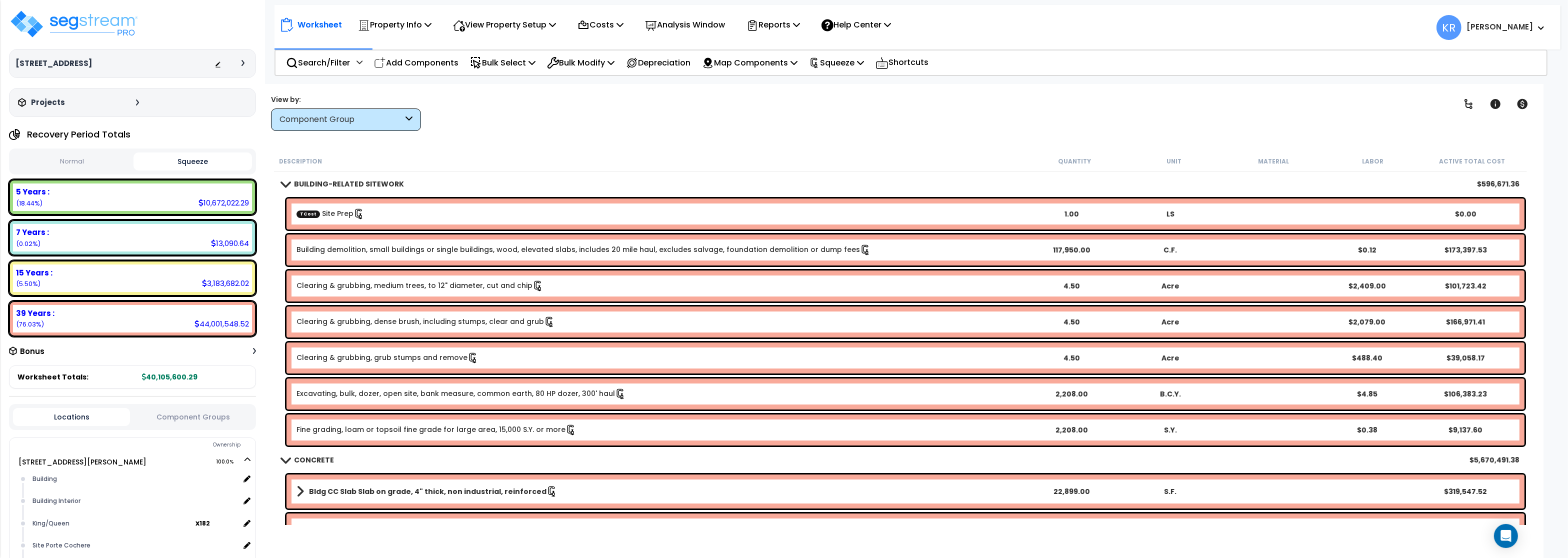
click at [345, 117] on div "Component Group" at bounding box center [341, 119] width 124 height 12
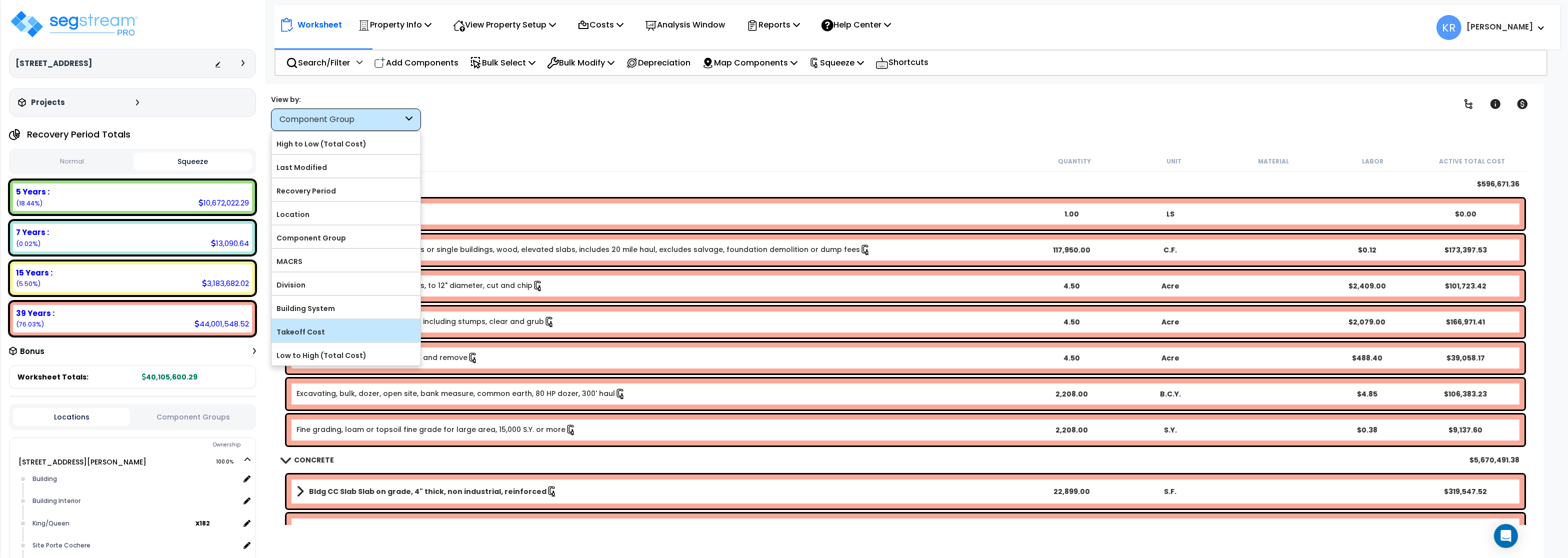
click at [328, 335] on label "Takeoff Cost" at bounding box center [346, 332] width 149 height 15
click at [0, 0] on input "Takeoff Cost" at bounding box center [0, 0] width 0 height 0
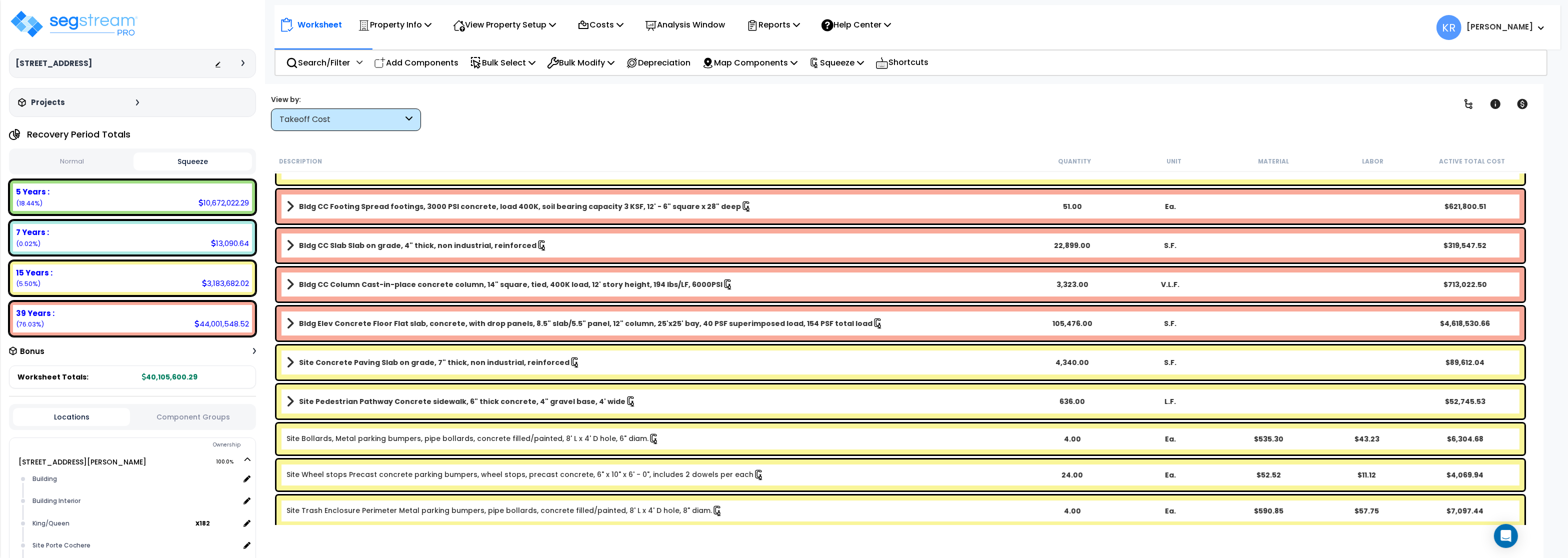
scroll to position [180, 0]
